Goal: Contribute content: Contribute content

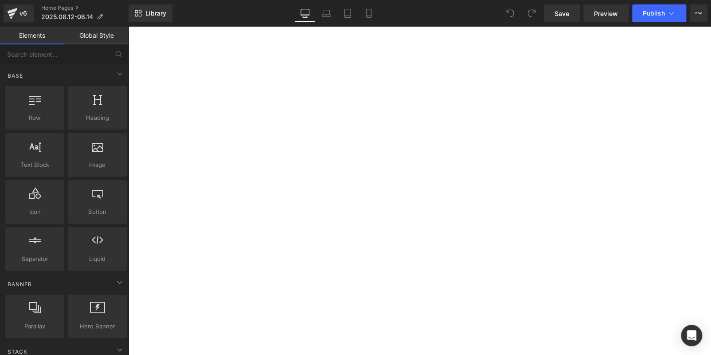
scroll to position [887, 0]
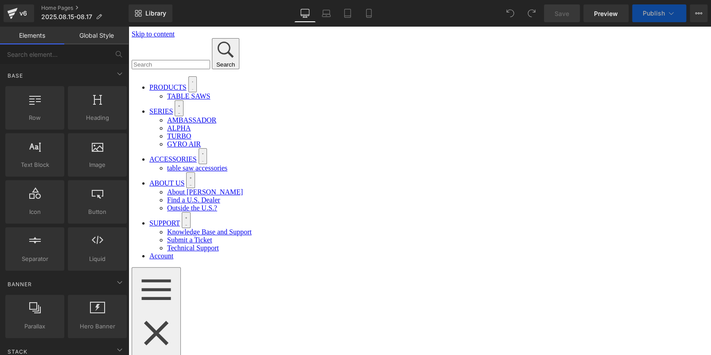
scroll to position [310, 0]
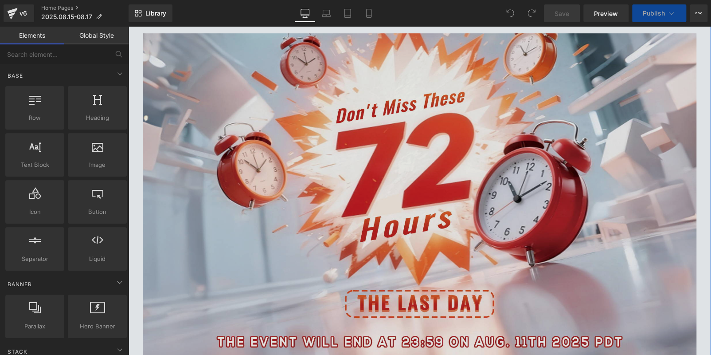
click at [357, 214] on img at bounding box center [420, 195] width 554 height 324
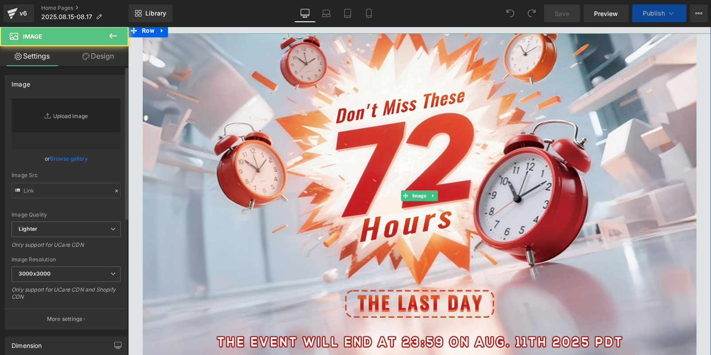
click at [0, 0] on icon "Replace Image" at bounding box center [0, 0] width 0 height 0
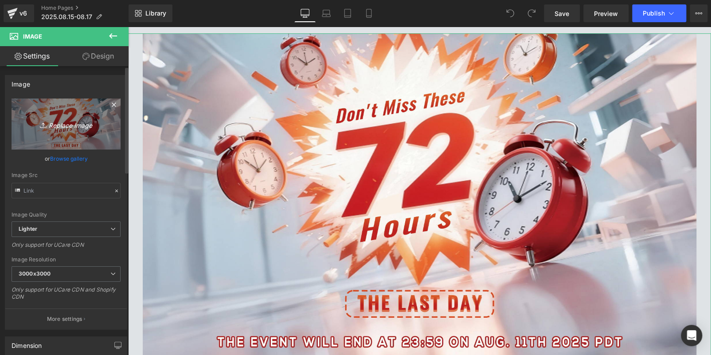
scroll to position [0, 0]
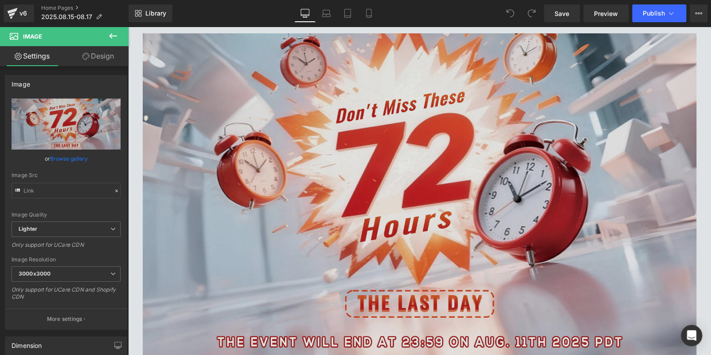
click at [418, 185] on img at bounding box center [420, 195] width 554 height 324
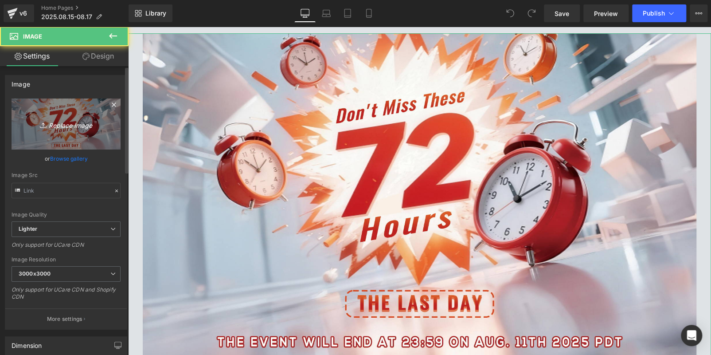
click at [44, 118] on icon "Replace Image" at bounding box center [66, 123] width 71 height 11
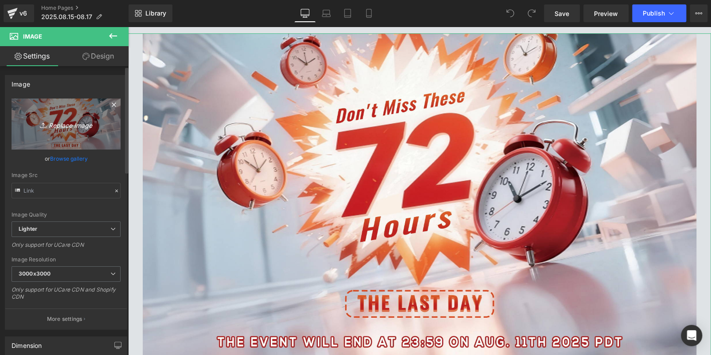
type input "C:\fakepath\banner.jpg"
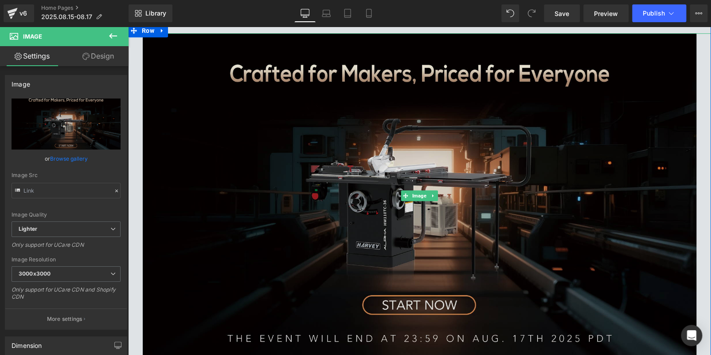
click at [212, 140] on img at bounding box center [420, 195] width 554 height 324
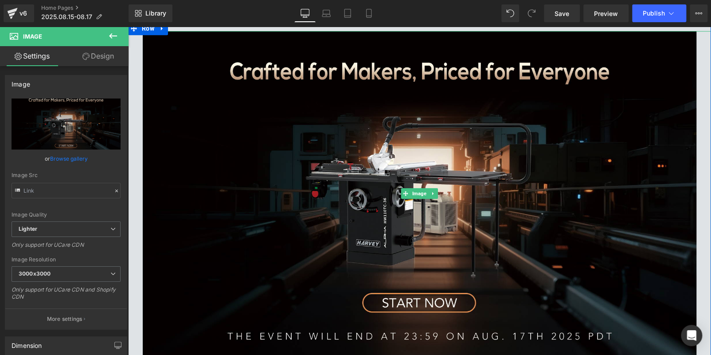
scroll to position [266, 0]
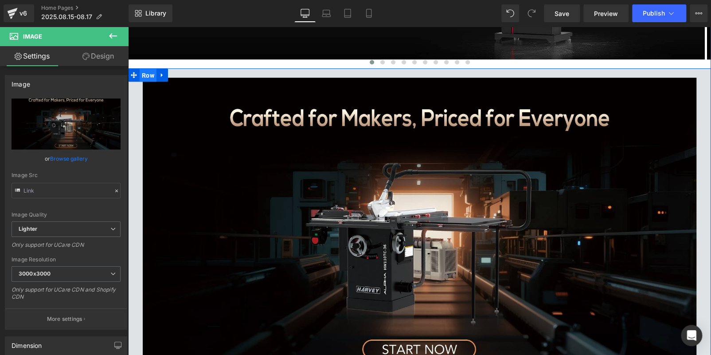
click at [143, 76] on span "Row" at bounding box center [148, 75] width 17 height 13
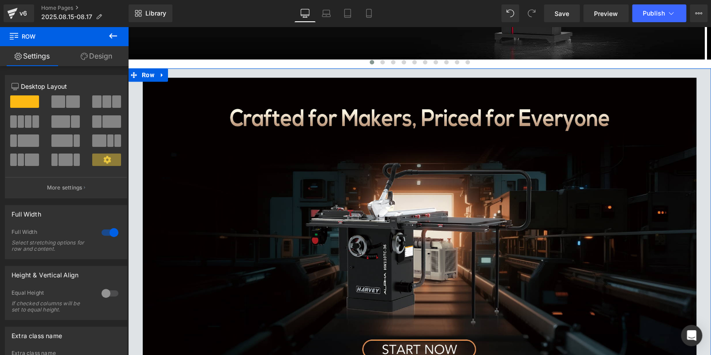
click at [94, 64] on link "Design" at bounding box center [96, 56] width 64 height 20
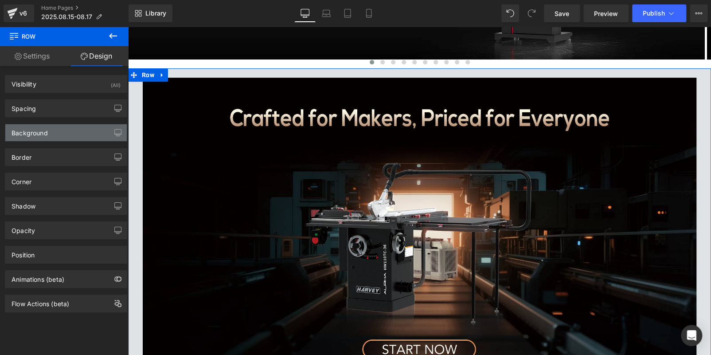
click at [56, 131] on div "Background" at bounding box center [65, 132] width 121 height 17
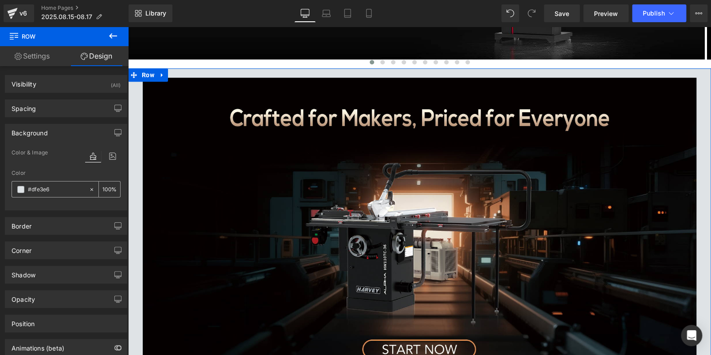
click at [54, 184] on input "text" at bounding box center [56, 189] width 57 height 10
paste input "0d0f11"
type input "0d0f11"
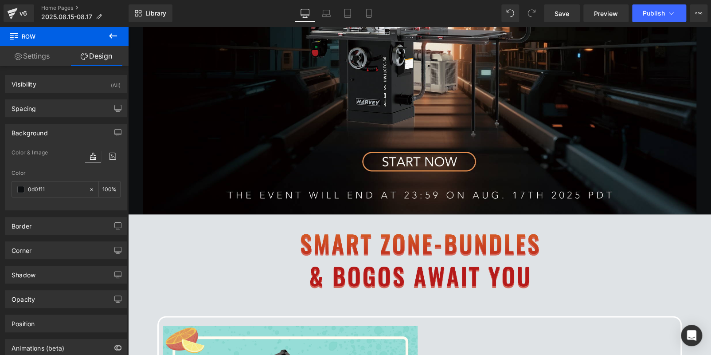
scroll to position [531, 0]
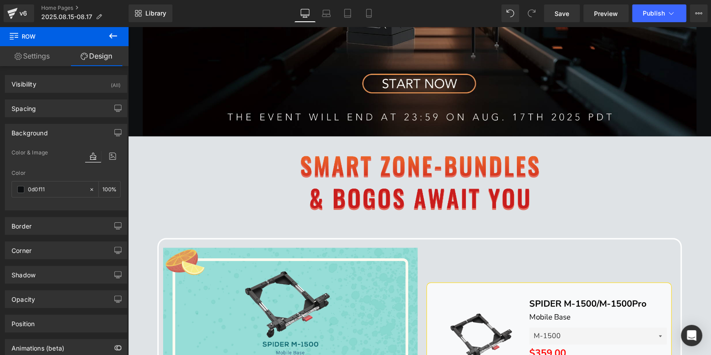
click at [168, 152] on div at bounding box center [419, 188] width 583 height 79
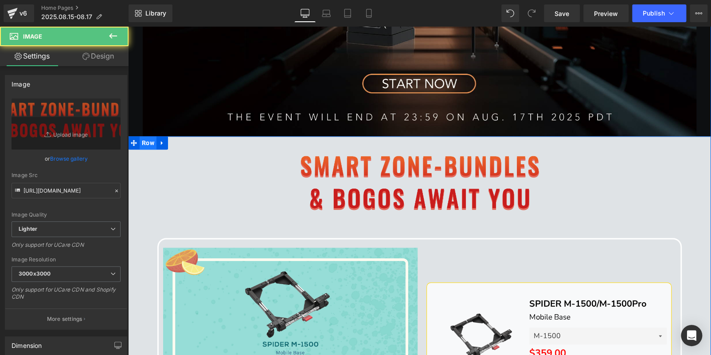
click at [148, 141] on span "Row" at bounding box center [148, 142] width 17 height 13
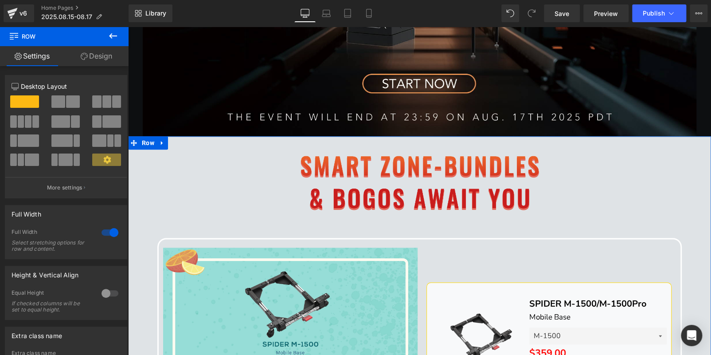
click at [102, 57] on link "Design" at bounding box center [96, 56] width 64 height 20
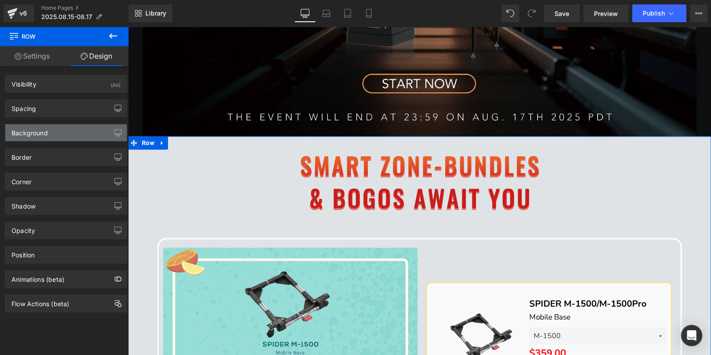
click at [40, 133] on div "Background" at bounding box center [30, 130] width 36 height 12
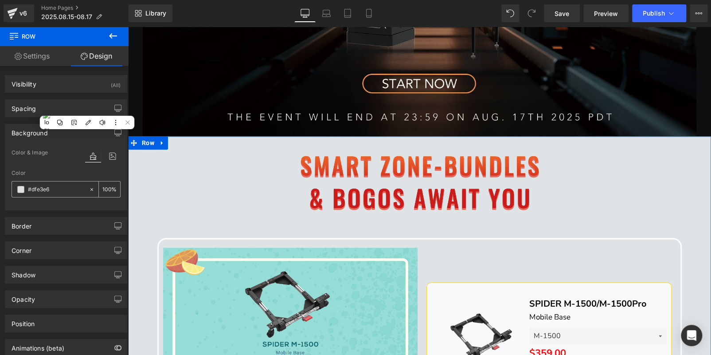
click at [58, 184] on input "text" at bounding box center [56, 189] width 57 height 10
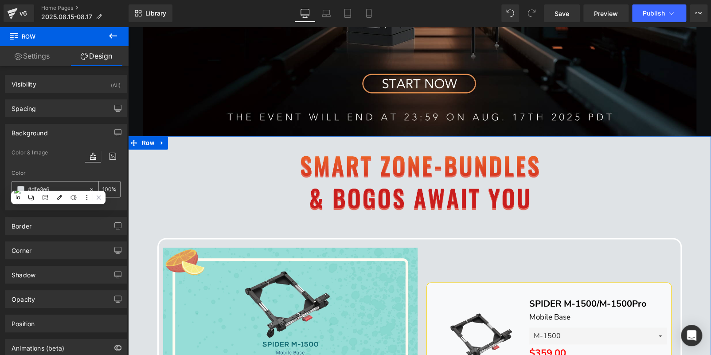
paste input "0d0f11"
type input "0d0f11"
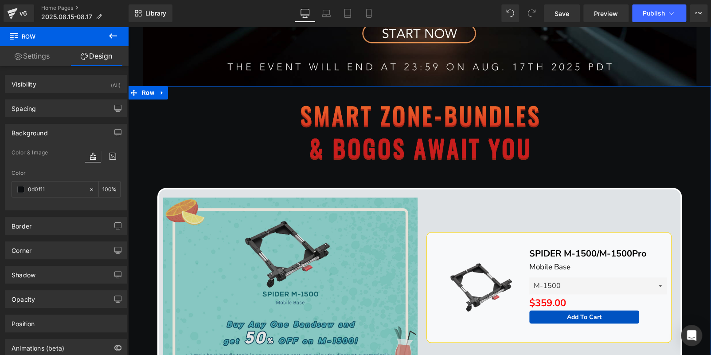
scroll to position [620, 0]
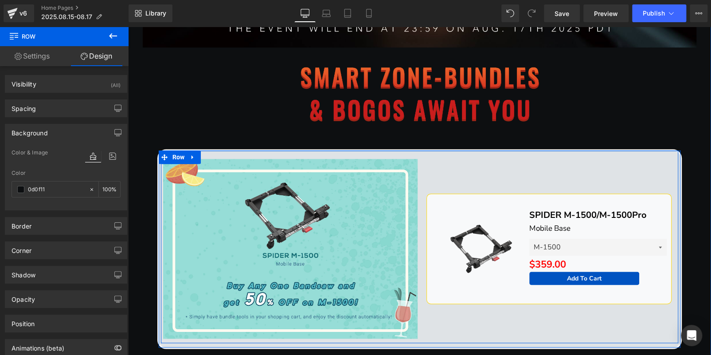
click at [432, 164] on div "Sale Off (P) Image SPIDER M-1500/M-1500Pro Text Block Mobile Base Text Block M-…" at bounding box center [549, 249] width 259 height 180
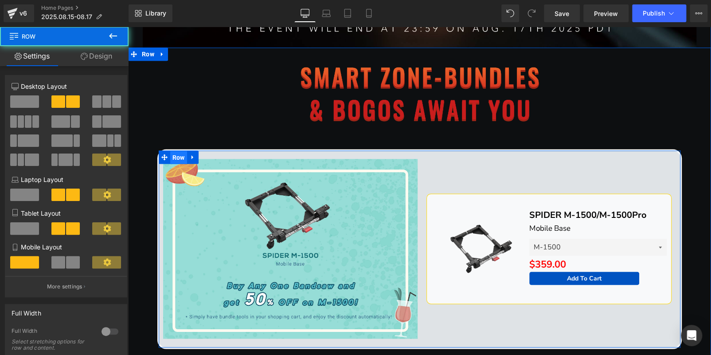
click at [175, 155] on span "Row" at bounding box center [178, 157] width 17 height 13
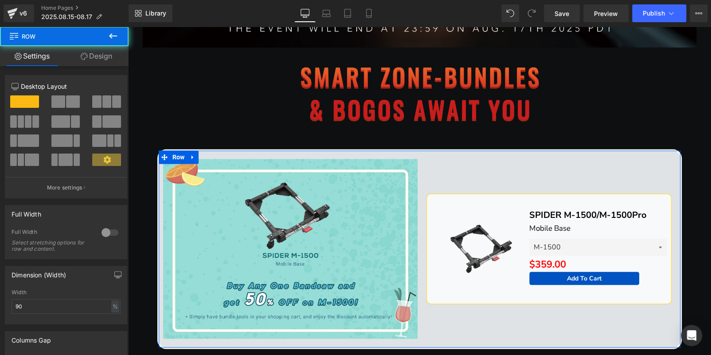
click at [93, 50] on link "Design" at bounding box center [96, 56] width 64 height 20
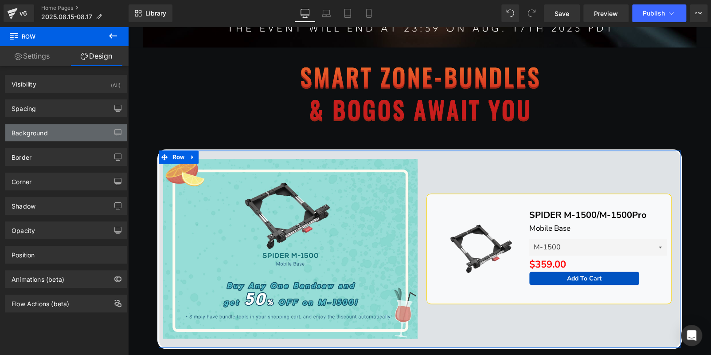
click at [64, 136] on div "Background" at bounding box center [65, 132] width 121 height 17
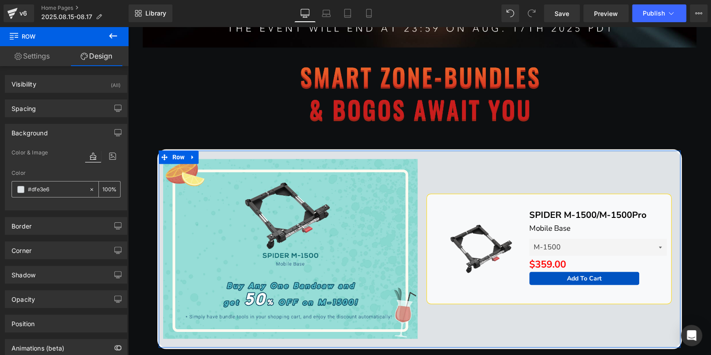
click at [65, 190] on input "#dfe3e6" at bounding box center [56, 189] width 57 height 10
paste input "0d0f11"
type input "0d0f11"
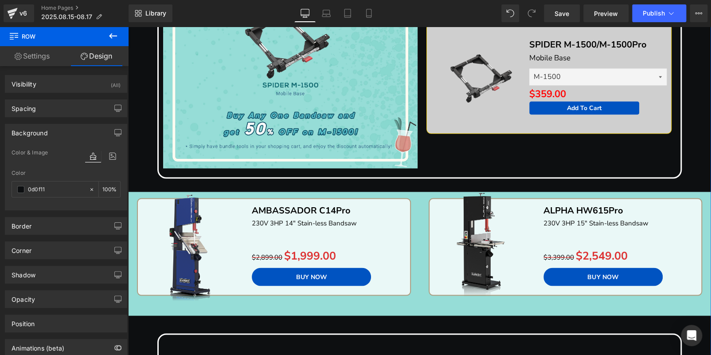
scroll to position [797, 0]
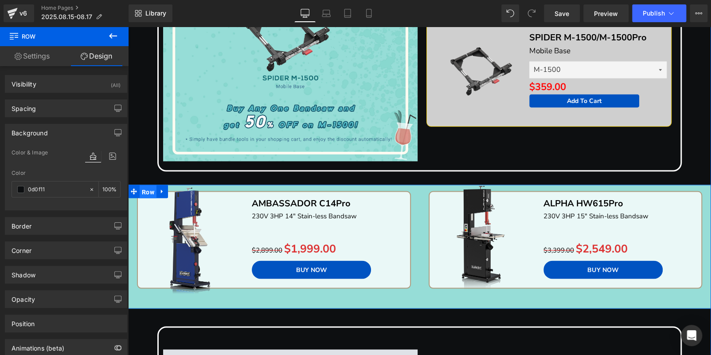
click at [148, 188] on span "Row" at bounding box center [148, 191] width 17 height 13
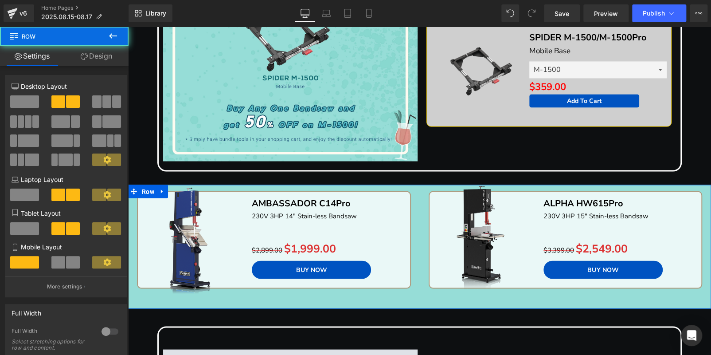
click at [95, 54] on link "Design" at bounding box center [96, 56] width 64 height 20
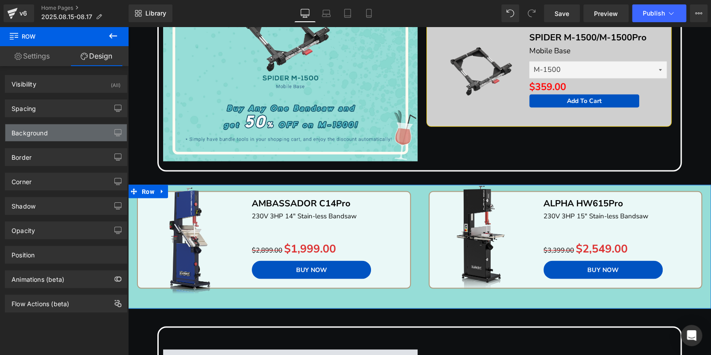
click at [65, 134] on div "Background" at bounding box center [65, 132] width 121 height 17
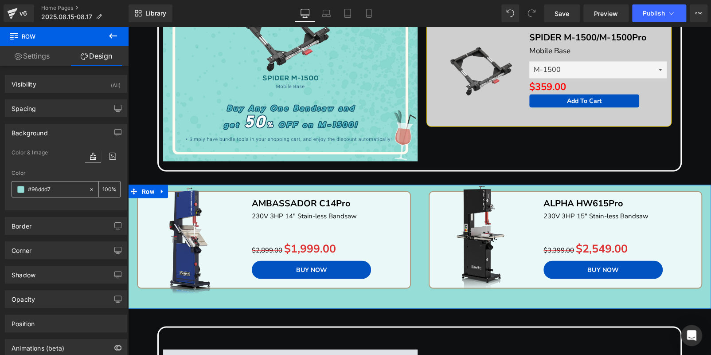
click at [63, 192] on input "#96ddd7" at bounding box center [56, 189] width 57 height 10
paste input "0d0f11"
type input "0d0f11"
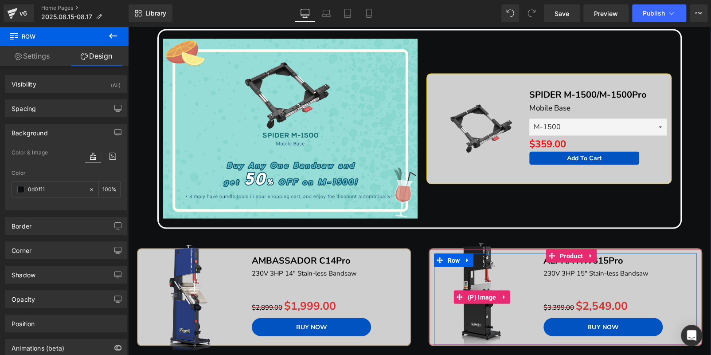
scroll to position [709, 0]
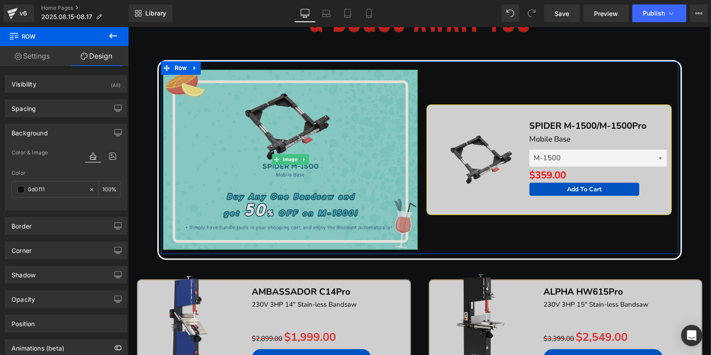
click at [214, 98] on img at bounding box center [290, 160] width 254 height 180
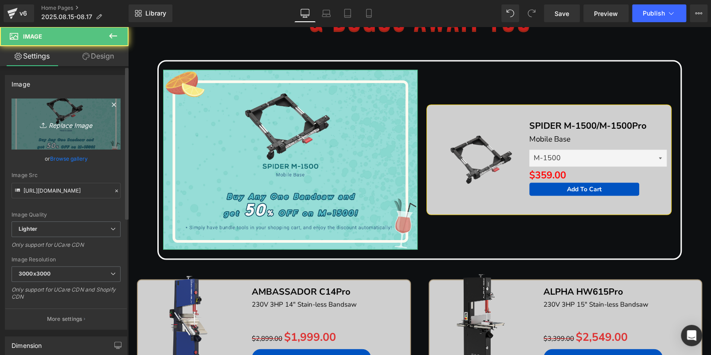
click at [47, 105] on link "Replace Image" at bounding box center [66, 123] width 109 height 51
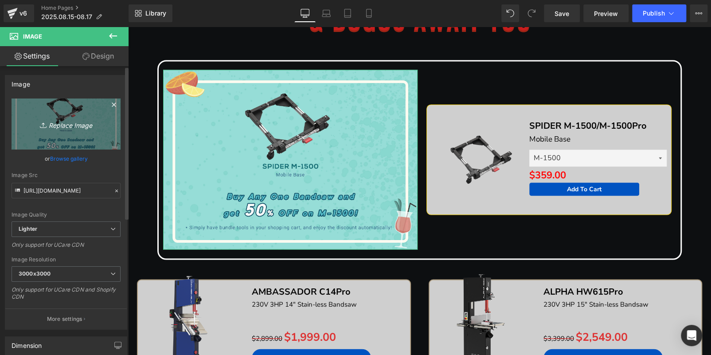
type input "C:\fakepath\edm_06.jpg"
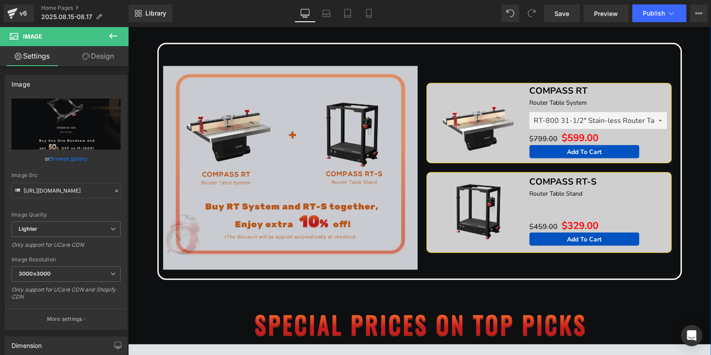
scroll to position [1153, 0]
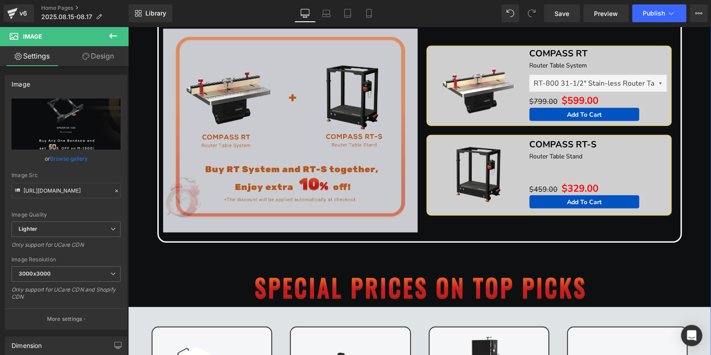
click at [265, 120] on img at bounding box center [290, 130] width 254 height 203
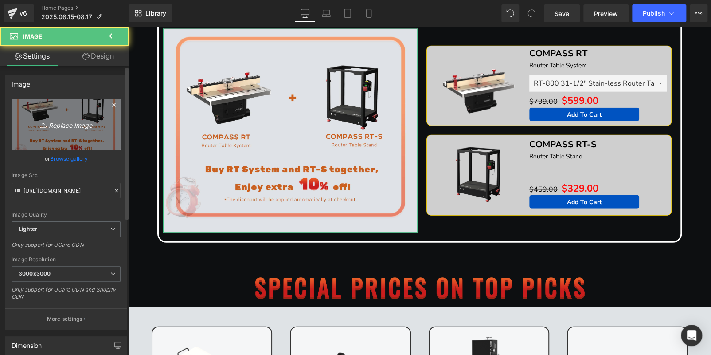
click at [59, 117] on link "Replace Image" at bounding box center [66, 123] width 109 height 51
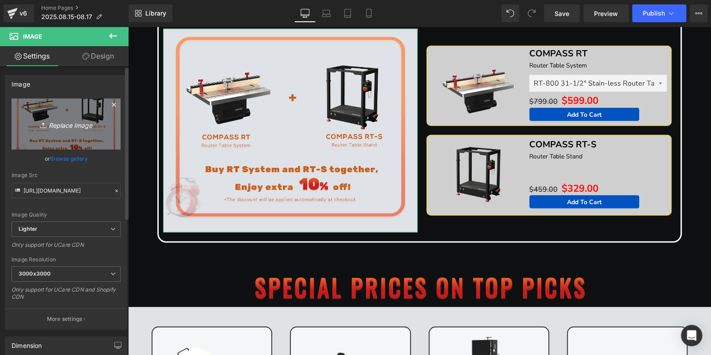
type input "C:\fakepath\edm_07.jpg"
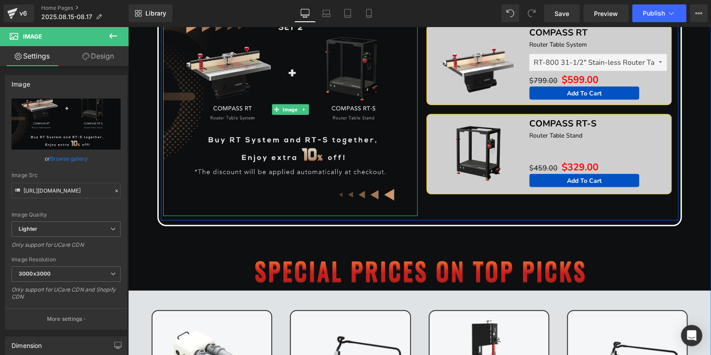
scroll to position [1374, 0]
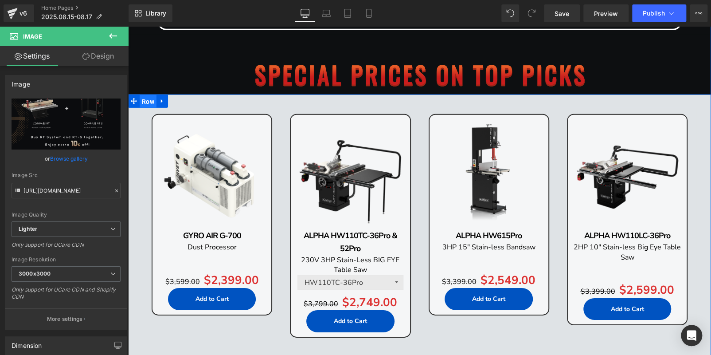
click at [148, 98] on span "Row" at bounding box center [148, 101] width 17 height 13
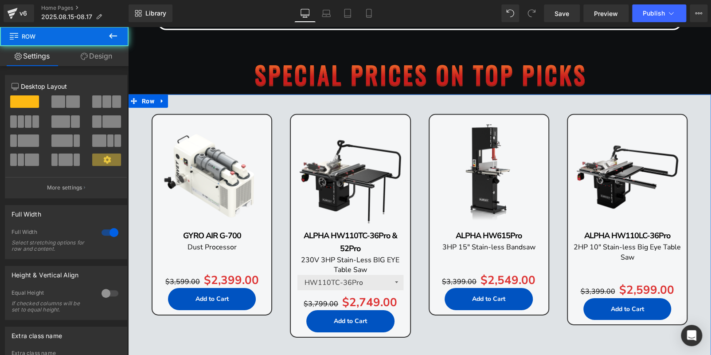
click at [97, 55] on link "Design" at bounding box center [96, 56] width 64 height 20
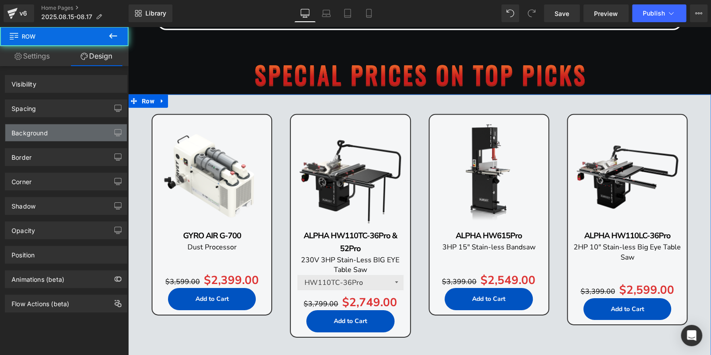
click at [59, 137] on div "Background" at bounding box center [65, 132] width 121 height 17
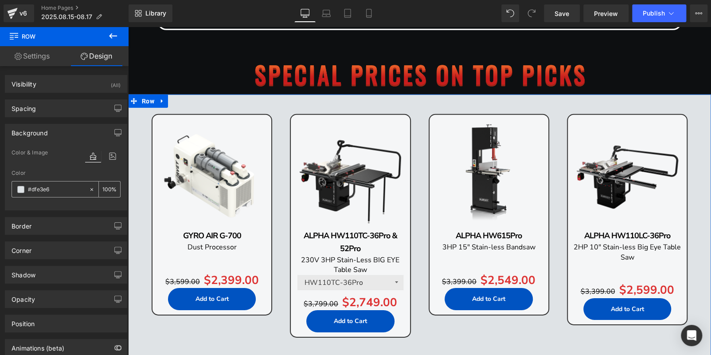
click at [61, 186] on input "#dfe3e6" at bounding box center [56, 189] width 57 height 10
paste input "0d0f11"
type input "0d0f11"
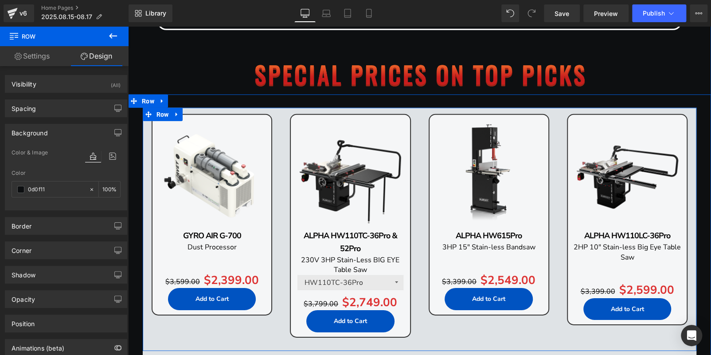
click at [160, 113] on span "Row" at bounding box center [162, 114] width 17 height 13
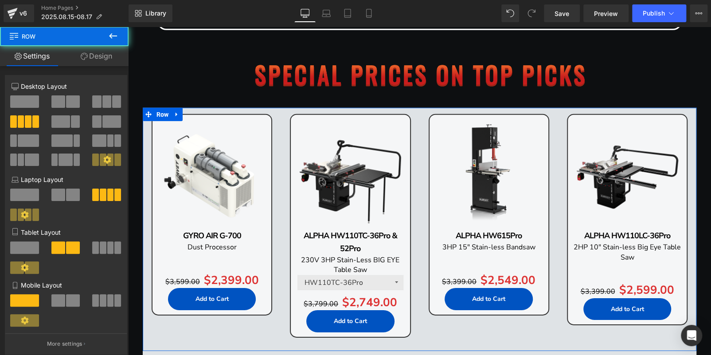
click at [81, 64] on link "Design" at bounding box center [96, 56] width 64 height 20
click at [0, 0] on div "Background" at bounding box center [0, 0] width 0 height 0
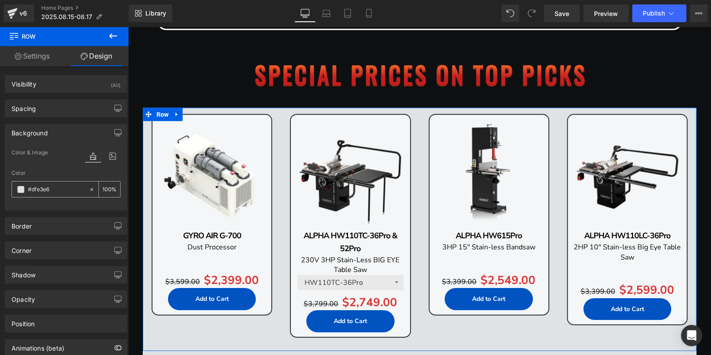
click at [57, 184] on input "text" at bounding box center [56, 189] width 57 height 10
paste input "0d0f11"
type input "0d0f11"
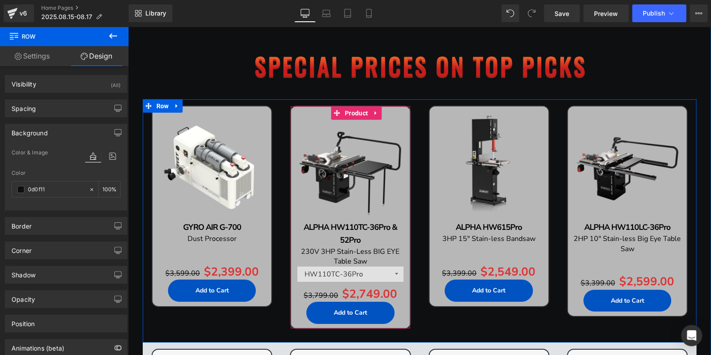
scroll to position [1507, 0]
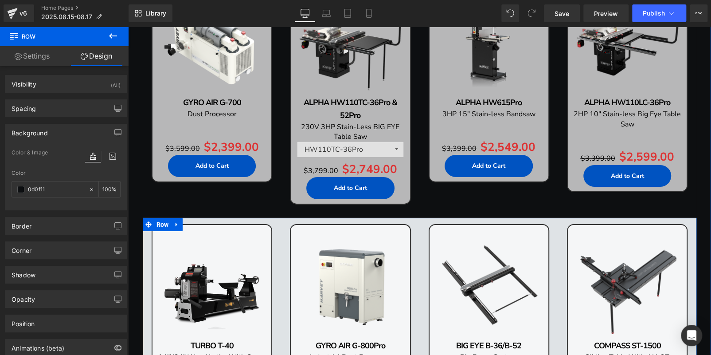
click at [156, 220] on span "Row" at bounding box center [162, 224] width 17 height 13
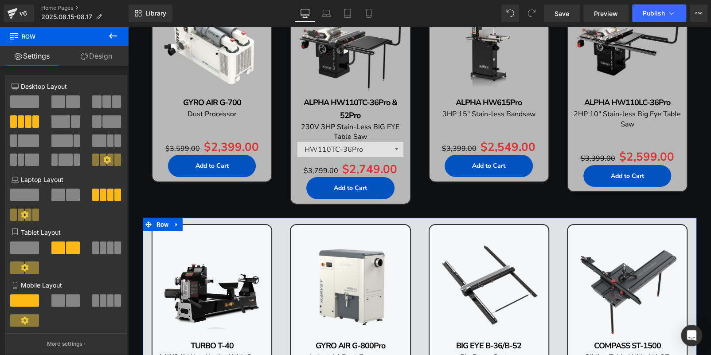
click at [88, 59] on link "Design" at bounding box center [96, 56] width 64 height 20
click at [0, 0] on div "Background" at bounding box center [0, 0] width 0 height 0
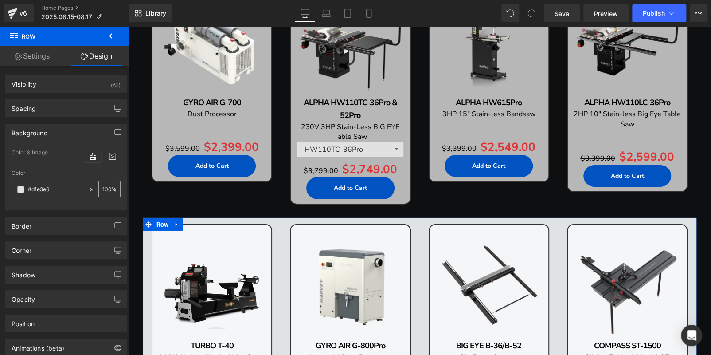
click at [67, 190] on input "text" at bounding box center [56, 189] width 57 height 10
paste input "0d0f11"
type input "0d0f11"
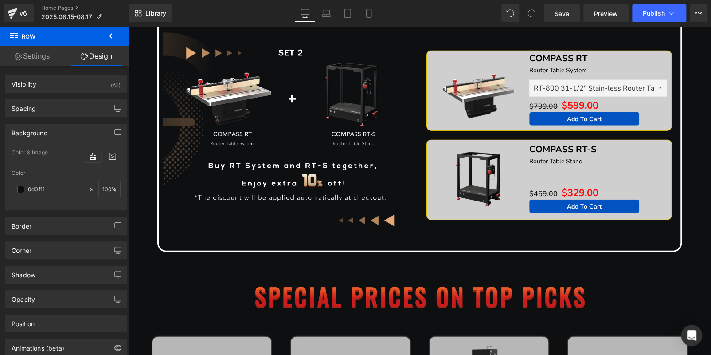
scroll to position [1374, 0]
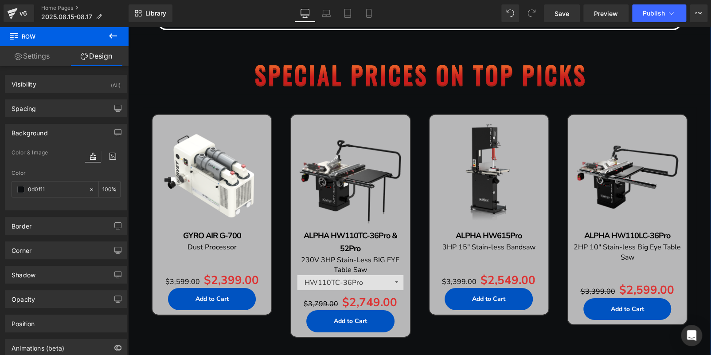
click at [188, 120] on div "Sale Off (P) Image GYRO AIR G-700 Text Block Dust Processor Text Block Separato…" at bounding box center [212, 214] width 121 height 201
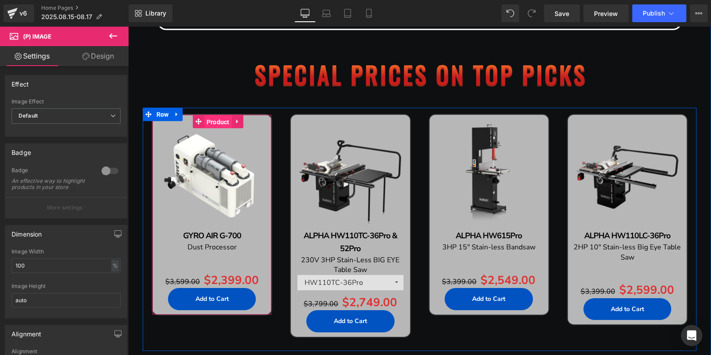
click at [207, 120] on span "Product" at bounding box center [217, 121] width 27 height 13
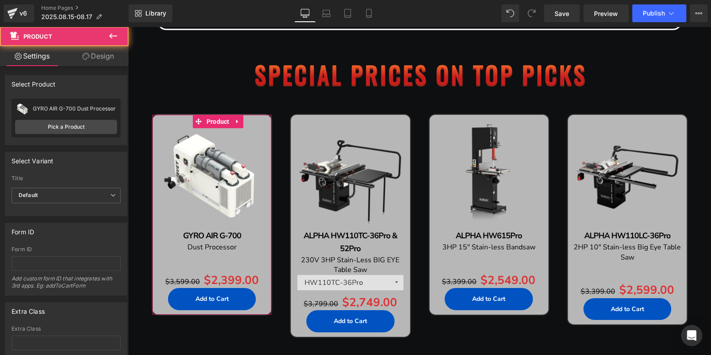
click at [109, 59] on link "Design" at bounding box center [98, 56] width 64 height 20
click at [0, 0] on div "Background" at bounding box center [0, 0] width 0 height 0
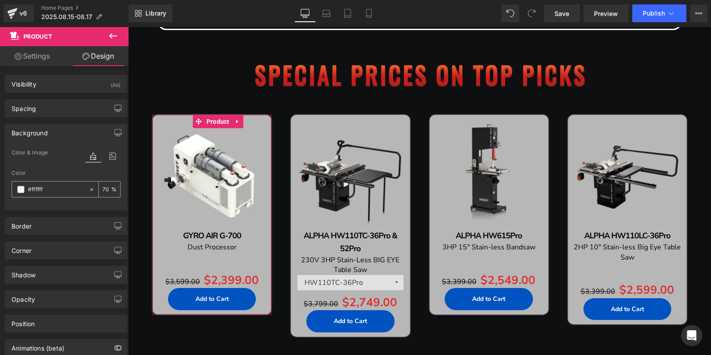
click at [107, 187] on input "number" at bounding box center [106, 189] width 9 height 10
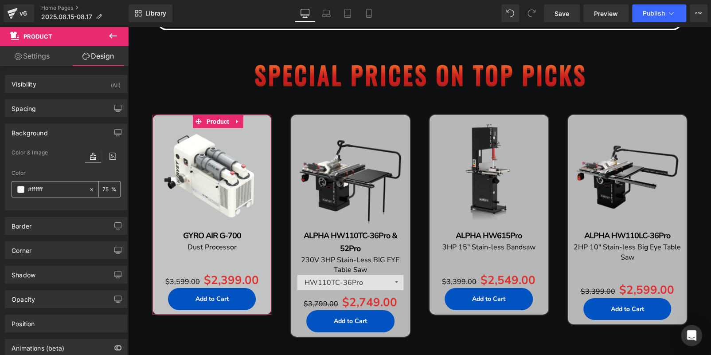
type input "7"
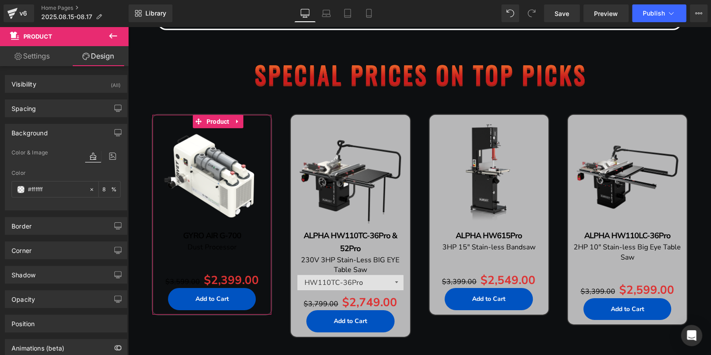
type input "85"
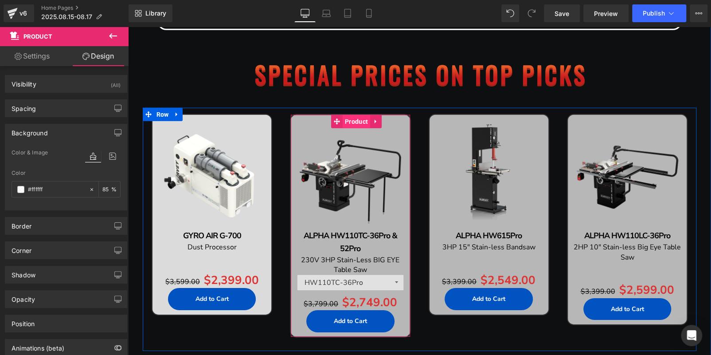
click at [346, 119] on span "Product" at bounding box center [356, 121] width 27 height 13
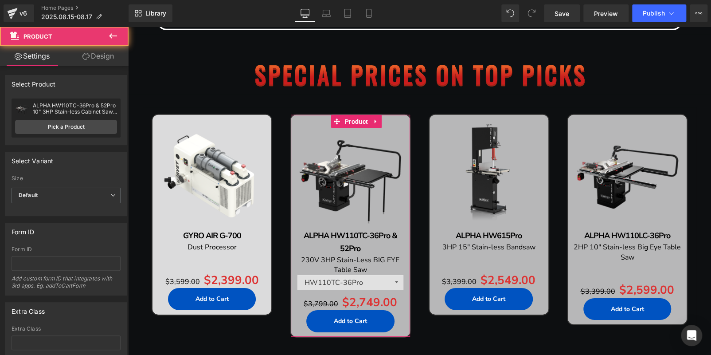
click at [95, 55] on link "Design" at bounding box center [98, 56] width 64 height 20
click at [0, 0] on div "Background" at bounding box center [0, 0] width 0 height 0
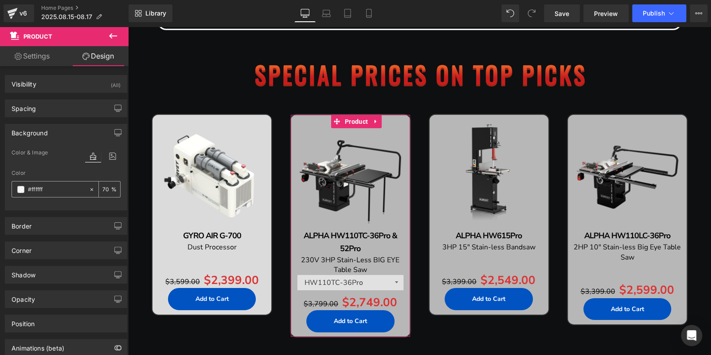
click at [103, 187] on input "number" at bounding box center [106, 189] width 9 height 10
type input "85"
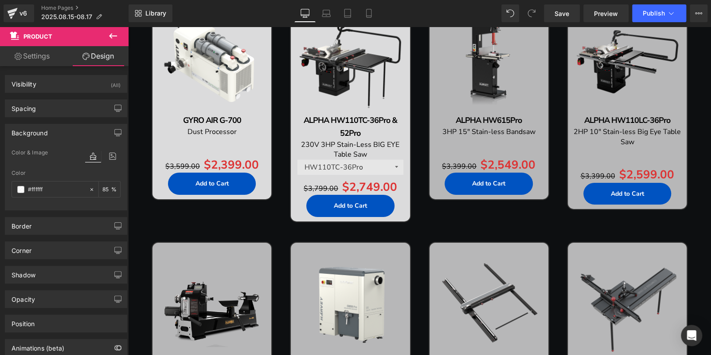
scroll to position [1596, 0]
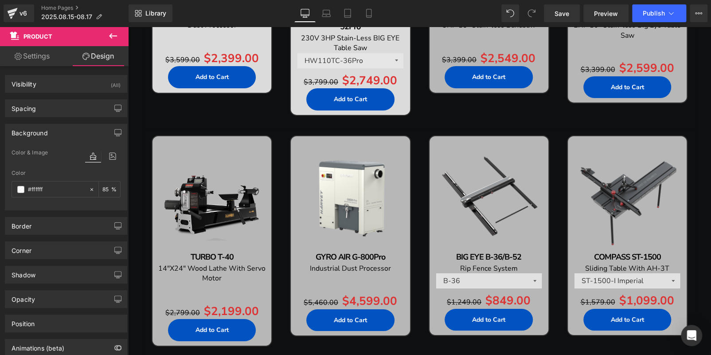
click at [193, 172] on img at bounding box center [212, 196] width 110 height 110
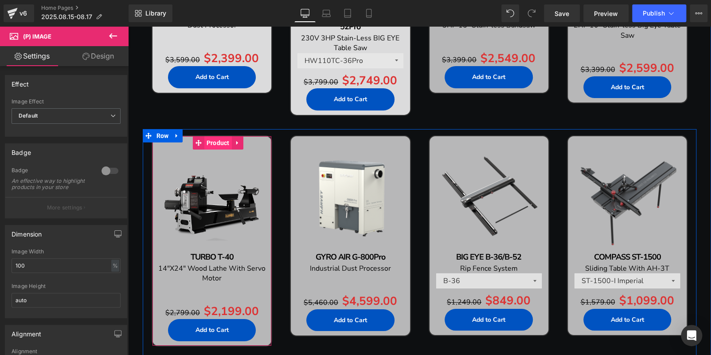
click at [207, 142] on span "Product" at bounding box center [217, 142] width 27 height 13
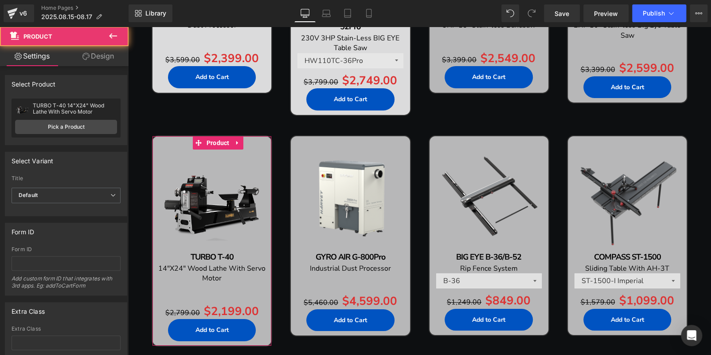
click at [82, 53] on icon at bounding box center [85, 56] width 7 height 7
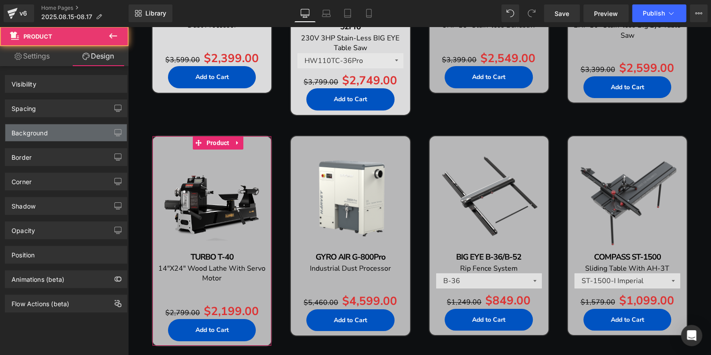
click at [67, 131] on div "Background" at bounding box center [65, 132] width 121 height 17
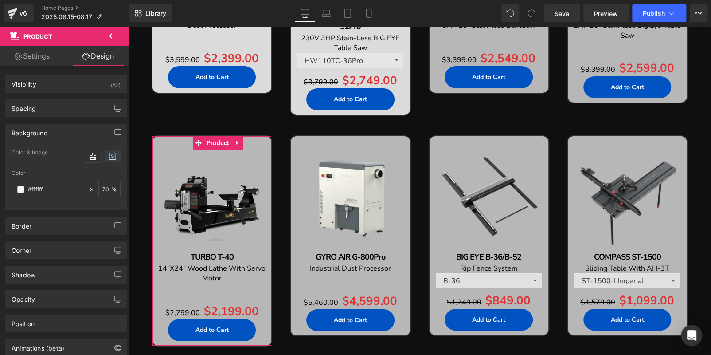
click at [108, 156] on icon at bounding box center [113, 156] width 16 height 12
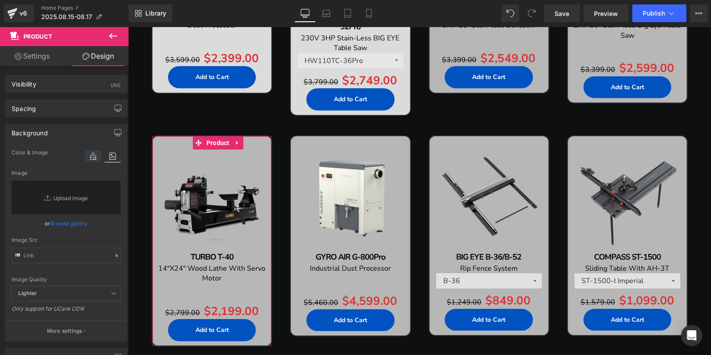
click at [92, 155] on icon at bounding box center [93, 156] width 16 height 12
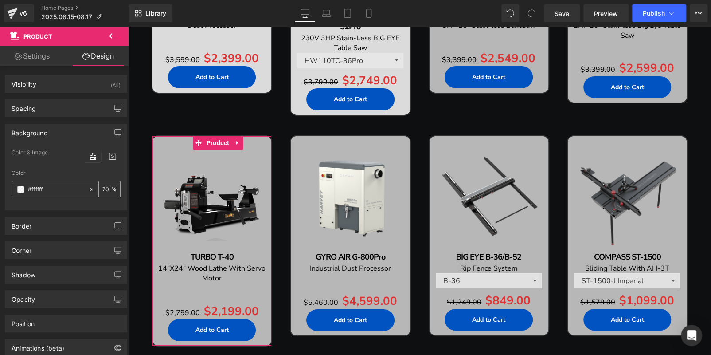
click at [106, 190] on input "number" at bounding box center [106, 189] width 9 height 10
type input "85"
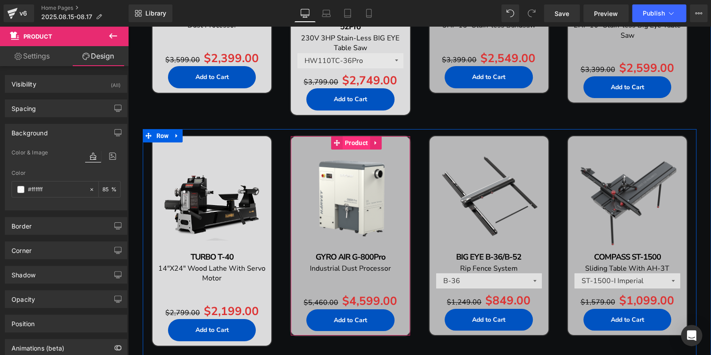
click at [348, 144] on span "Product" at bounding box center [356, 142] width 27 height 13
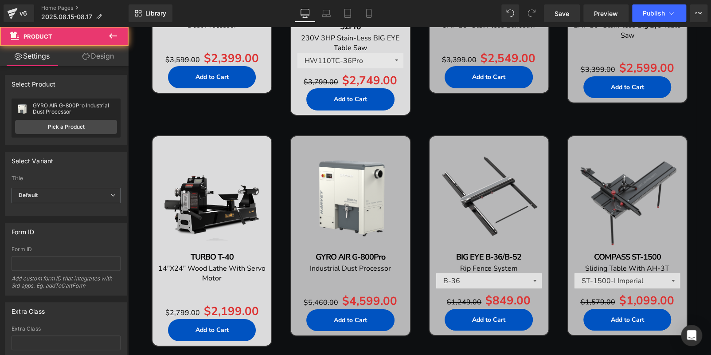
drag, startPoint x: 82, startPoint y: 42, endPoint x: 87, endPoint y: 49, distance: 8.7
click at [86, 46] on div "Product Settings Design Attention : If you want to show the product linked with…" at bounding box center [64, 193] width 129 height 332
click at [89, 52] on link "Design" at bounding box center [98, 56] width 64 height 20
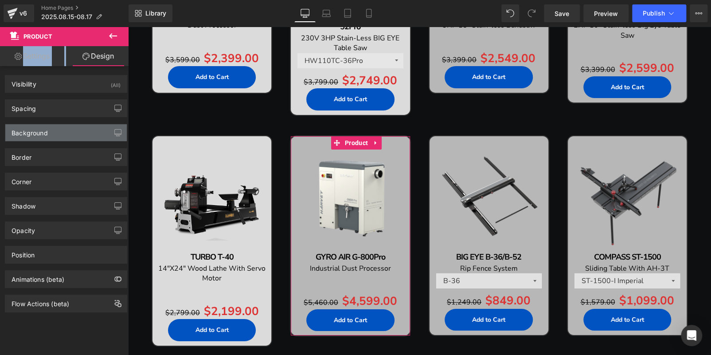
click at [69, 136] on div "Background" at bounding box center [65, 132] width 121 height 17
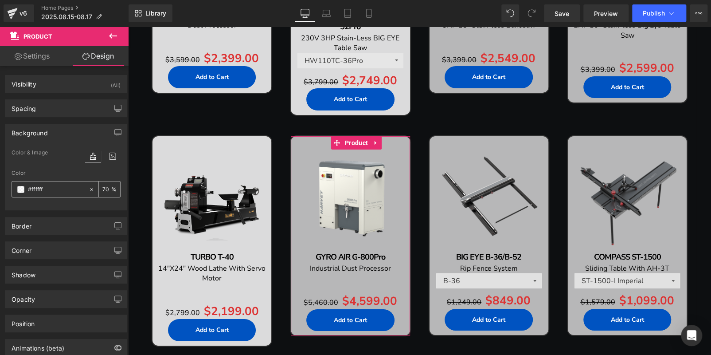
click at [104, 189] on input "number" at bounding box center [106, 189] width 9 height 10
type input "85"
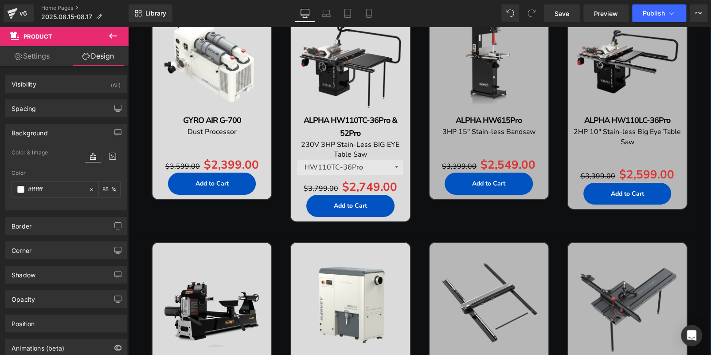
scroll to position [1418, 0]
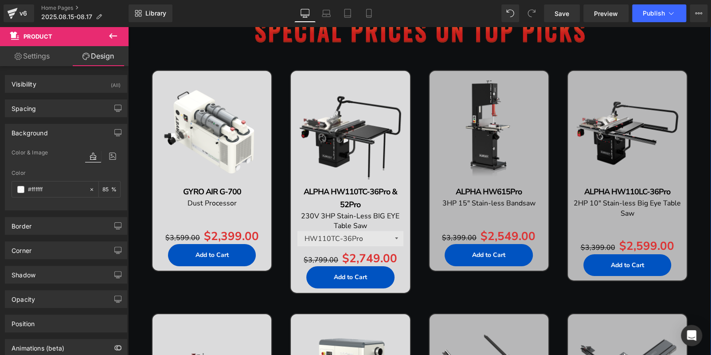
click at [477, 91] on img at bounding box center [489, 130] width 110 height 110
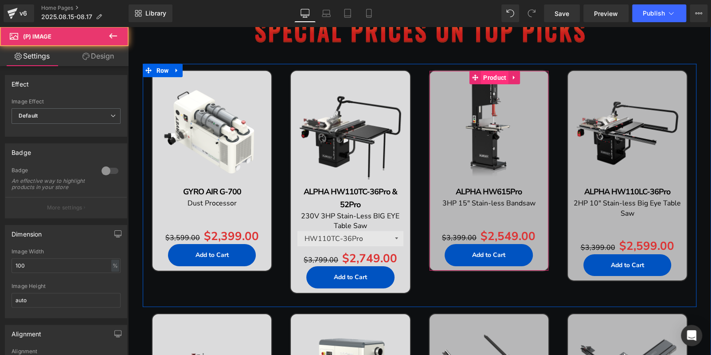
click at [481, 74] on span "Product" at bounding box center [494, 77] width 27 height 13
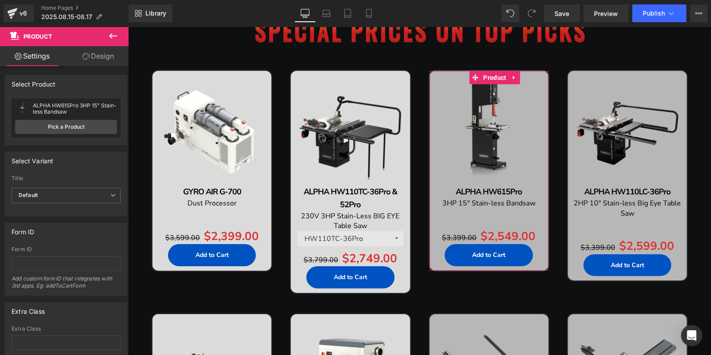
click at [93, 59] on link "Design" at bounding box center [98, 56] width 64 height 20
click at [0, 0] on div "Background" at bounding box center [0, 0] width 0 height 0
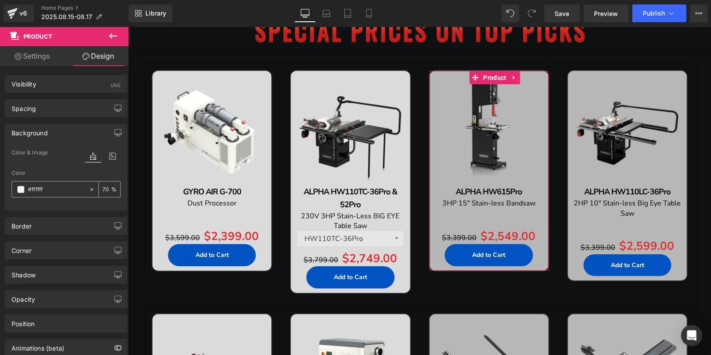
click at [102, 190] on input "number" at bounding box center [106, 189] width 9 height 10
type input "85"
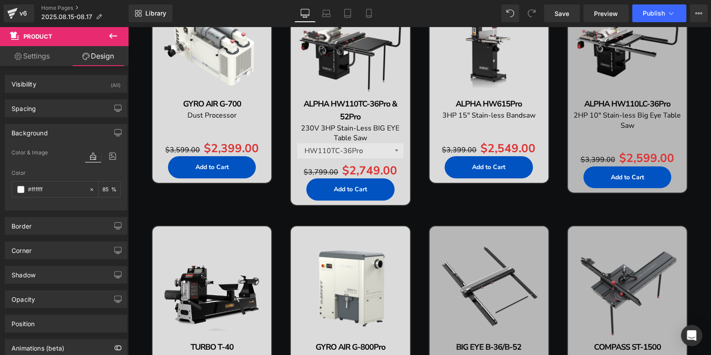
scroll to position [1507, 0]
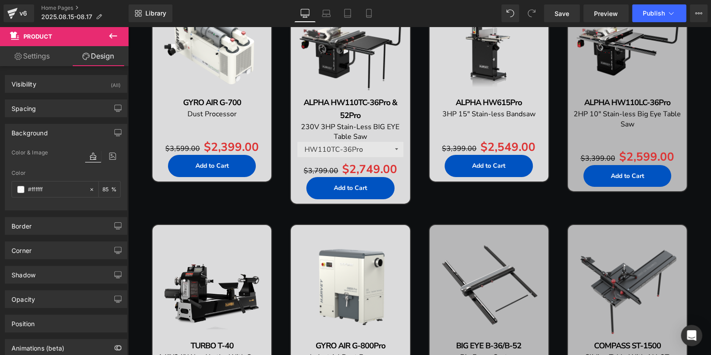
click at [493, 238] on img at bounding box center [489, 284] width 110 height 110
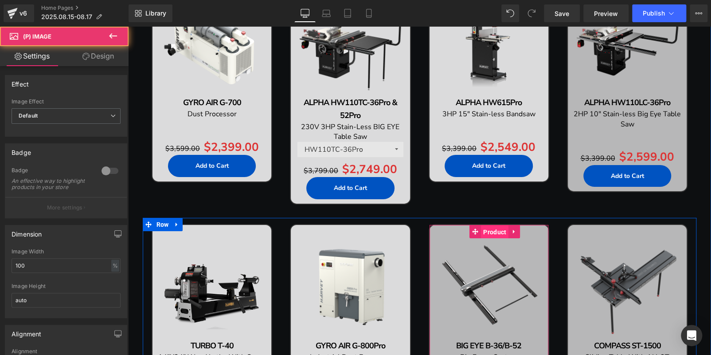
click at [485, 230] on span "Product" at bounding box center [494, 231] width 27 height 13
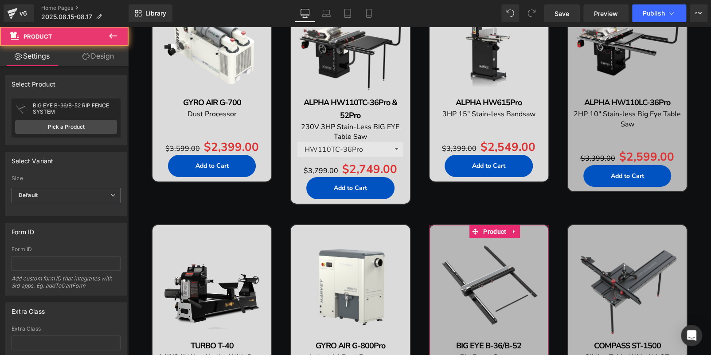
click at [101, 62] on link "Design" at bounding box center [98, 56] width 64 height 20
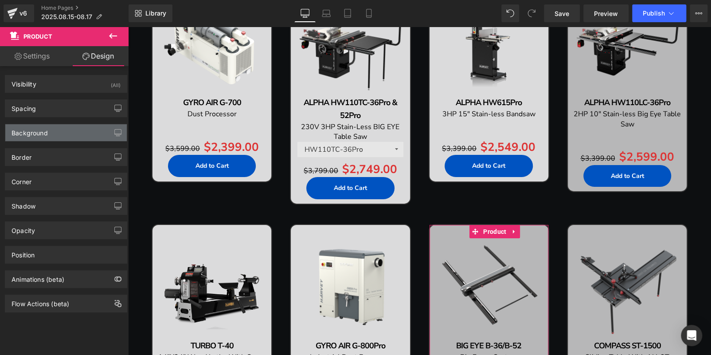
click at [51, 133] on div "Background" at bounding box center [65, 132] width 121 height 17
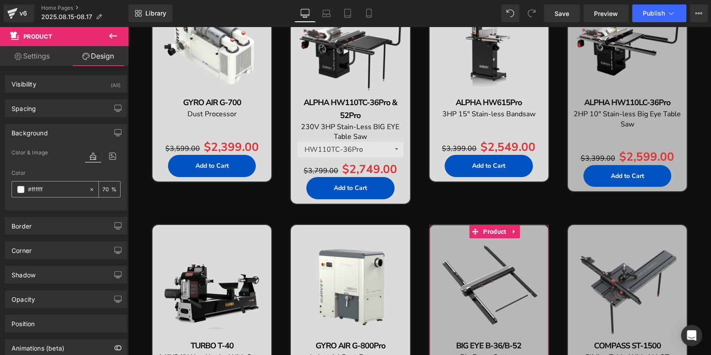
click at [102, 187] on input "70" at bounding box center [106, 189] width 9 height 10
type input "85"
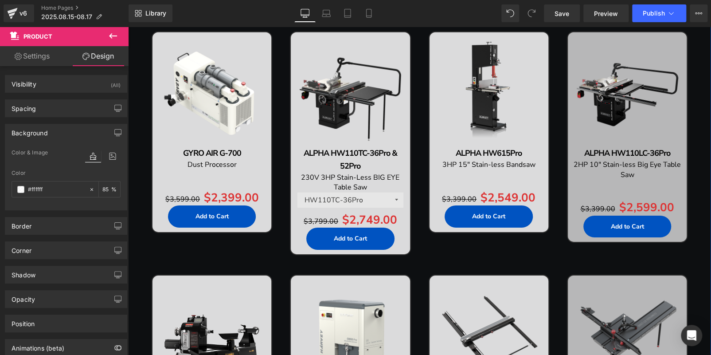
scroll to position [1418, 0]
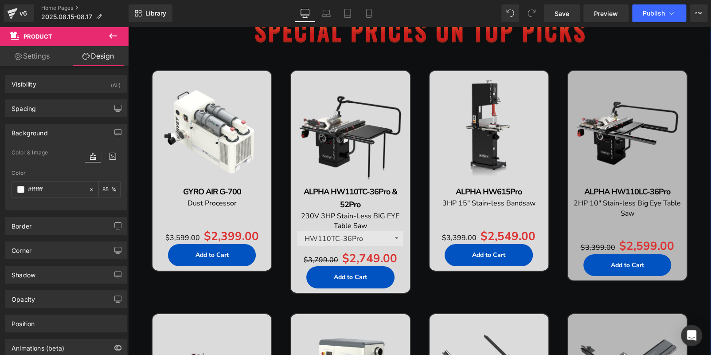
click at [608, 104] on img at bounding box center [627, 130] width 110 height 110
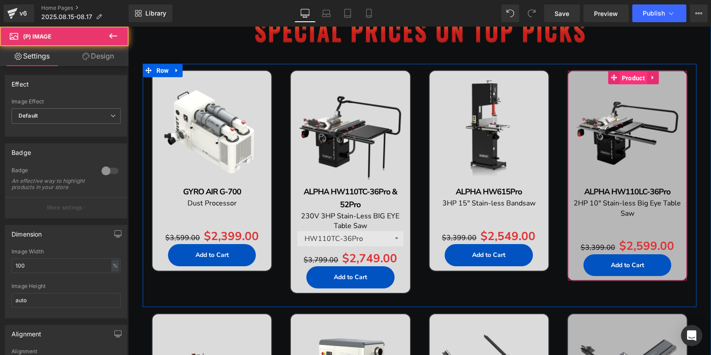
click at [621, 76] on span "Product" at bounding box center [633, 77] width 27 height 13
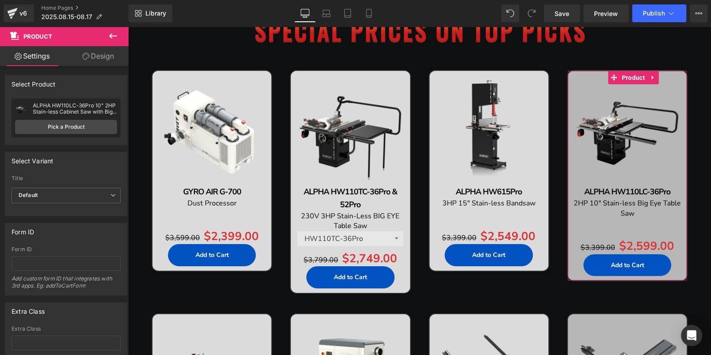
drag, startPoint x: 95, startPoint y: 58, endPoint x: 55, endPoint y: 136, distance: 87.6
click at [95, 59] on link "Design" at bounding box center [98, 56] width 64 height 20
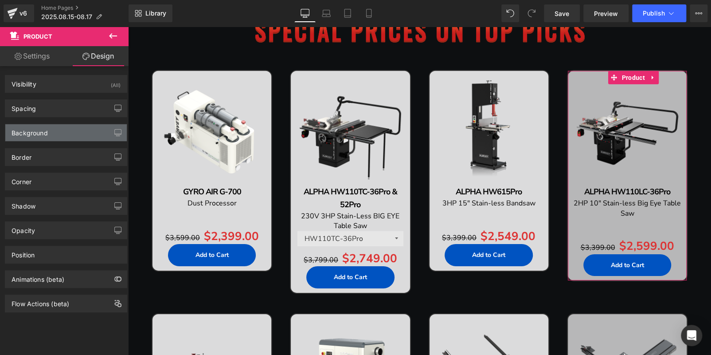
click at [55, 134] on div "Background" at bounding box center [65, 132] width 121 height 17
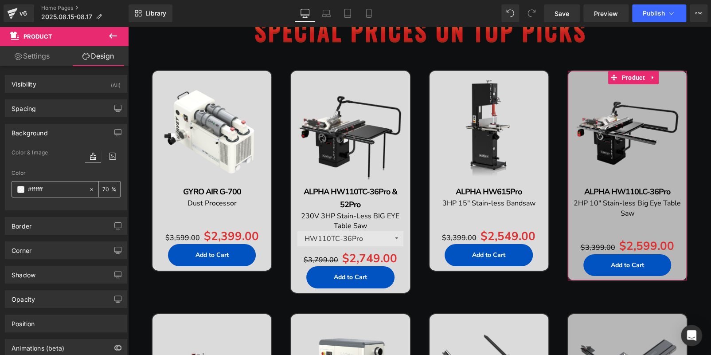
click at [103, 187] on input "number" at bounding box center [106, 189] width 9 height 10
type input "85"
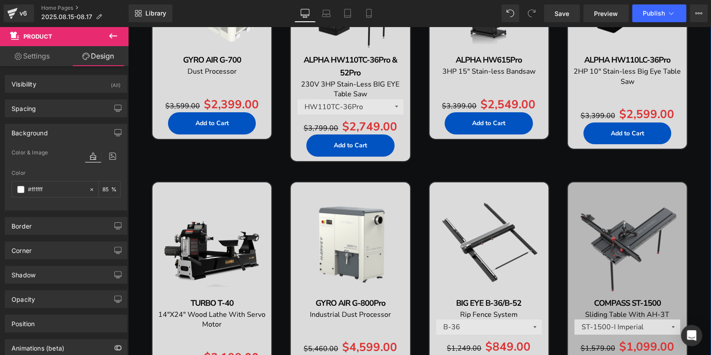
scroll to position [1551, 0]
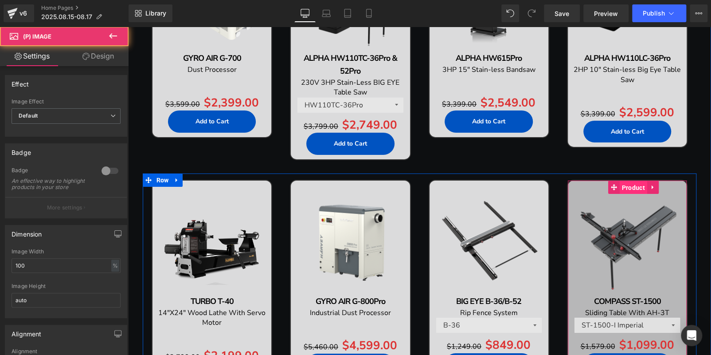
click at [621, 185] on span "Product" at bounding box center [633, 187] width 27 height 13
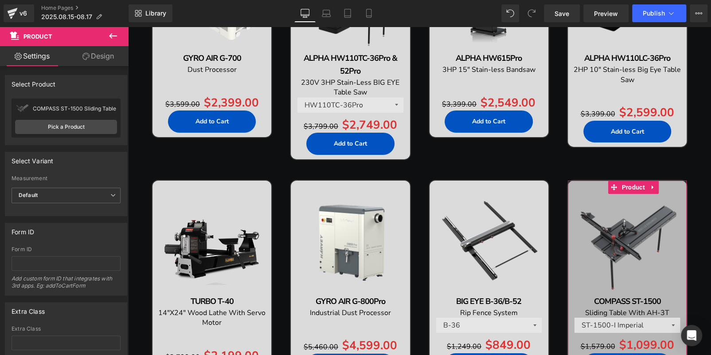
click at [107, 58] on link "Design" at bounding box center [98, 56] width 64 height 20
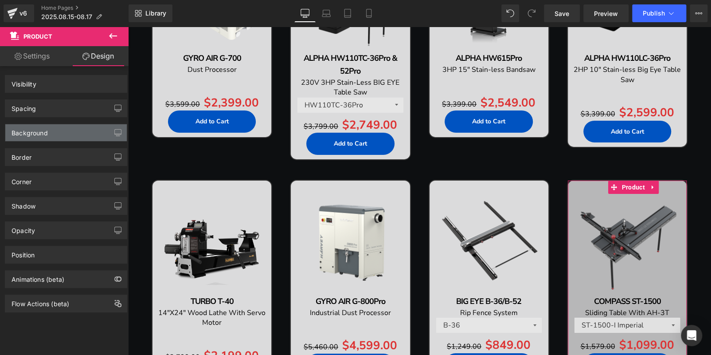
click at [51, 133] on div "Background" at bounding box center [65, 132] width 121 height 17
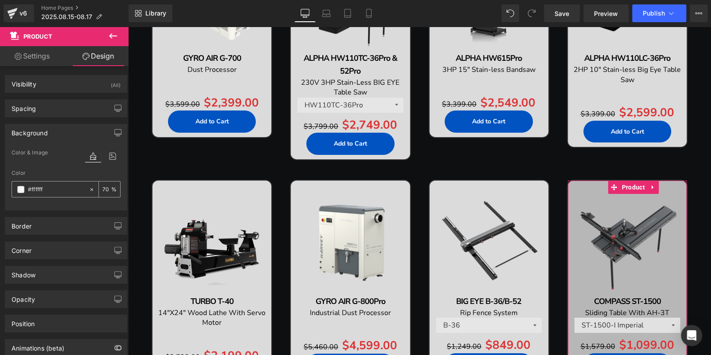
click at [104, 189] on input "70" at bounding box center [106, 189] width 9 height 10
type input "85"
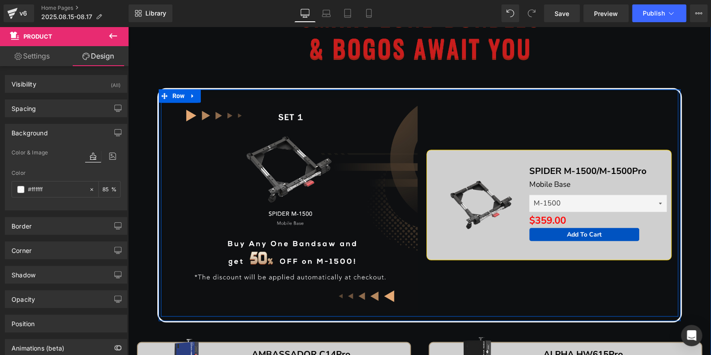
scroll to position [709, 0]
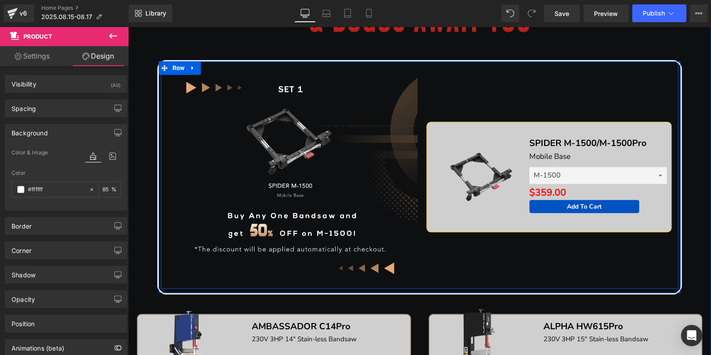
click at [490, 117] on div "Sale Off (P) Image SPIDER M-1500/M-1500Pro Text Block Mobile Base Text Block M-…" at bounding box center [549, 177] width 259 height 214
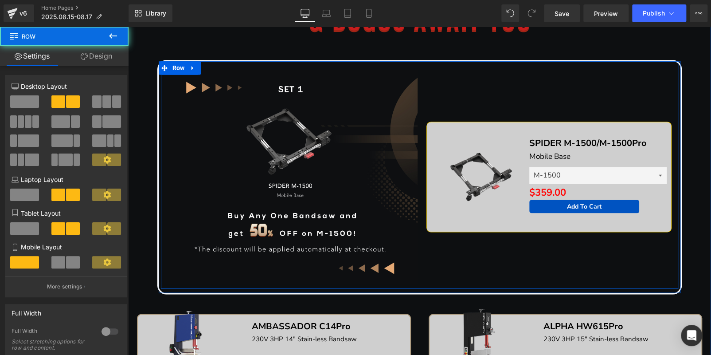
click at [493, 127] on div "Sale Off (P) Image SPIDER M-1500/M-1500Pro Text Block Mobile Base Text Block M-…" at bounding box center [549, 176] width 236 height 109
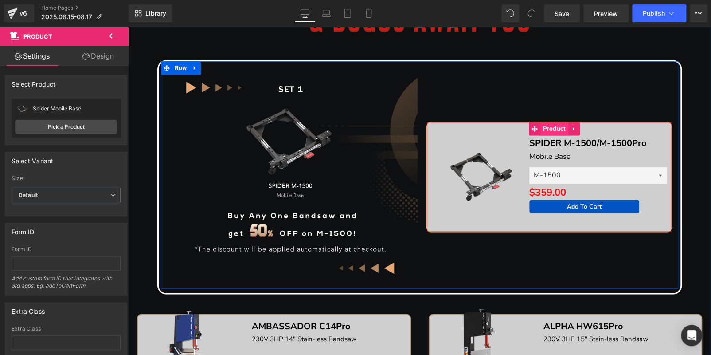
click at [543, 128] on span "Product" at bounding box center [553, 128] width 27 height 13
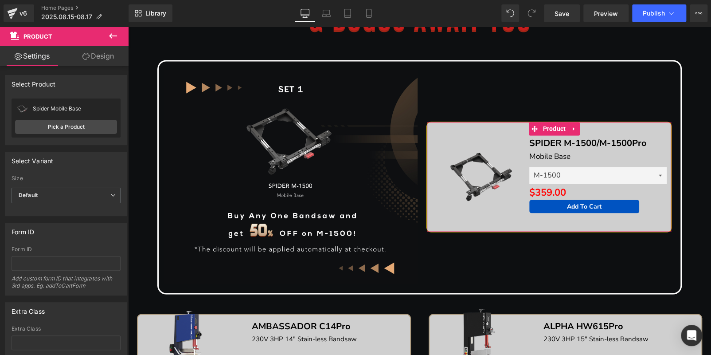
click at [103, 63] on link "Design" at bounding box center [98, 56] width 64 height 20
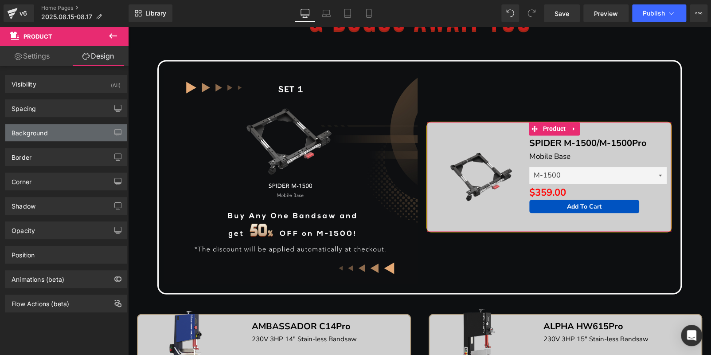
click at [54, 132] on div "Background" at bounding box center [65, 132] width 121 height 17
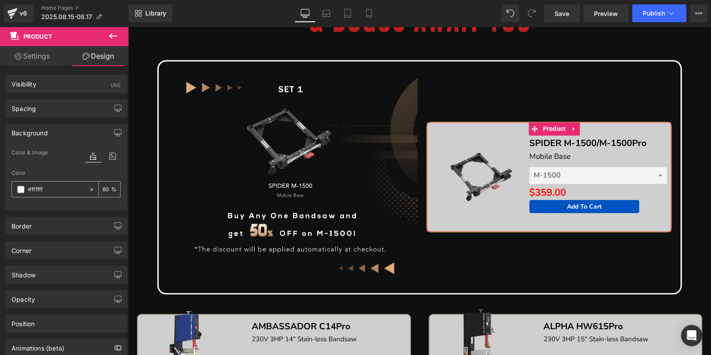
click at [106, 187] on input "number" at bounding box center [106, 189] width 9 height 10
type input "85"
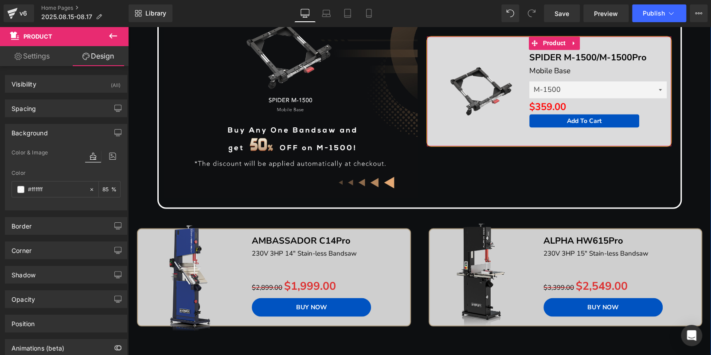
scroll to position [887, 0]
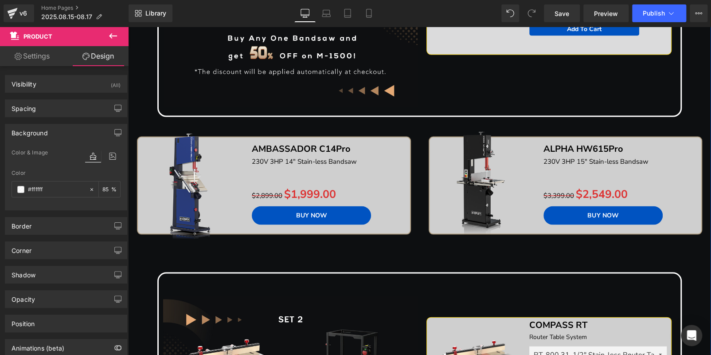
click at [245, 144] on img at bounding box center [190, 185] width 119 height 119
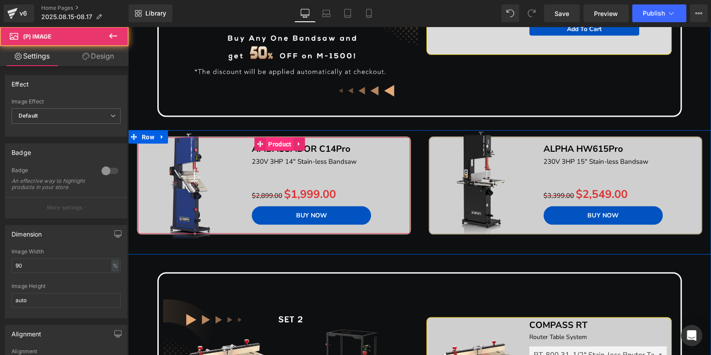
click at [277, 142] on span "Product" at bounding box center [279, 143] width 27 height 13
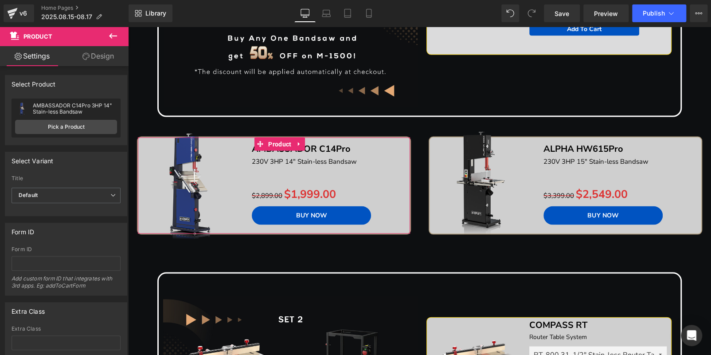
click at [76, 53] on link "Design" at bounding box center [98, 56] width 64 height 20
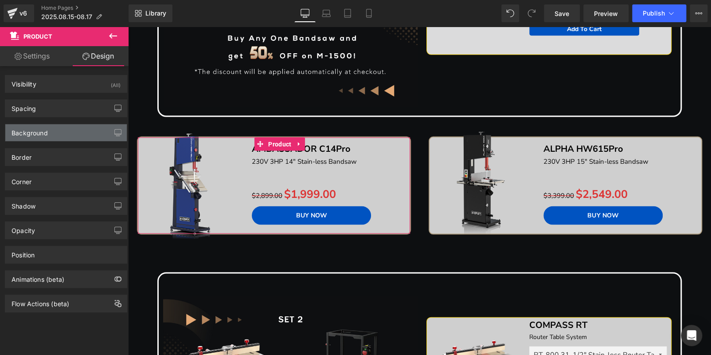
click at [74, 133] on div "Background" at bounding box center [65, 132] width 121 height 17
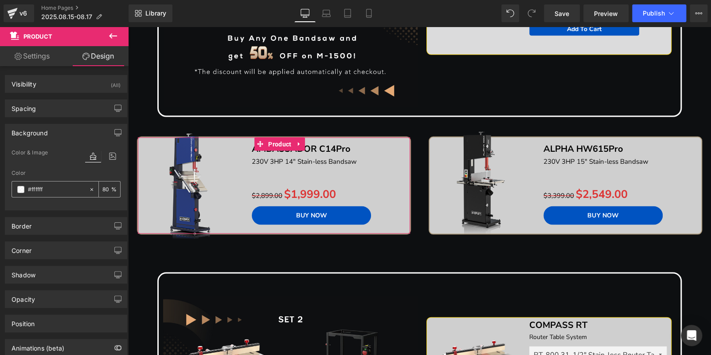
click at [105, 188] on input "number" at bounding box center [106, 189] width 9 height 10
type input "85"
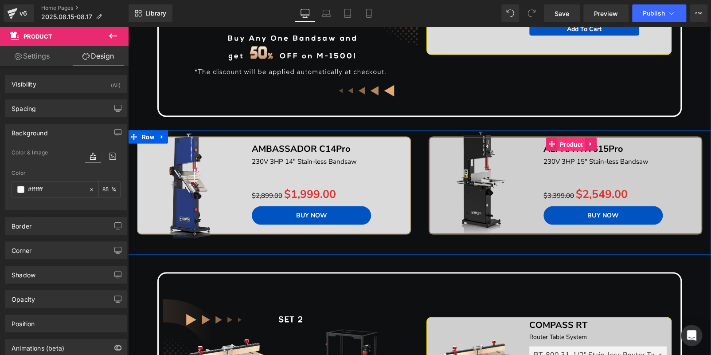
click at [570, 144] on span "Product" at bounding box center [571, 143] width 27 height 13
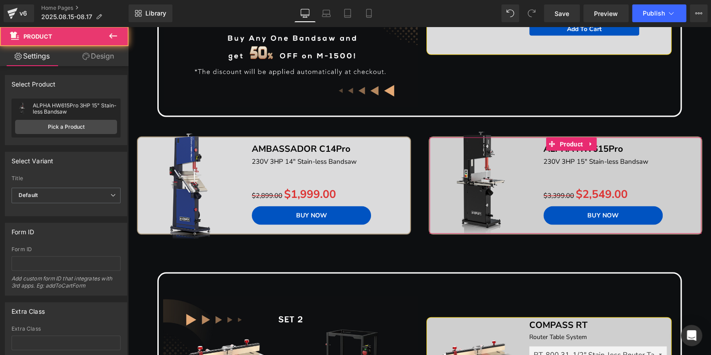
click at [94, 59] on link "Design" at bounding box center [98, 56] width 64 height 20
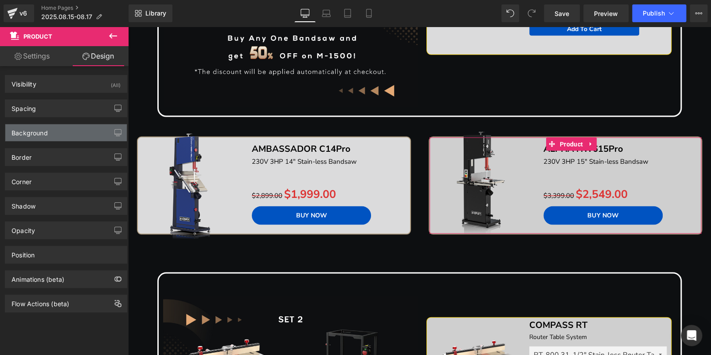
click at [80, 130] on div "Background" at bounding box center [65, 132] width 121 height 17
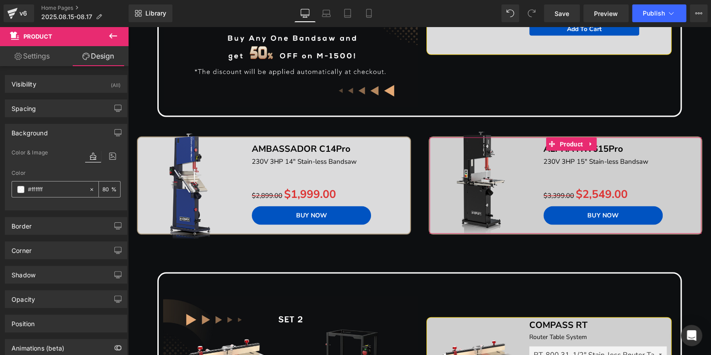
click at [106, 186] on input "number" at bounding box center [106, 189] width 9 height 10
type input "85"
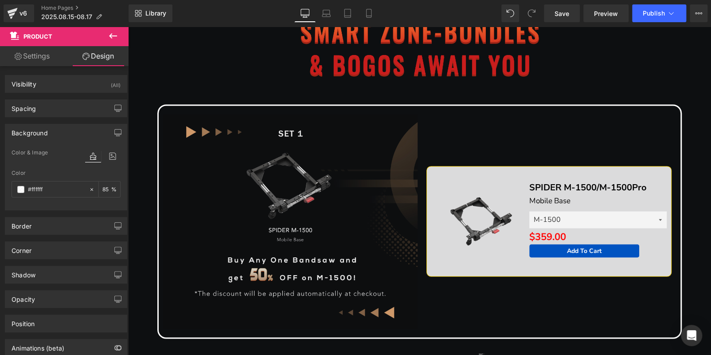
scroll to position [443, 0]
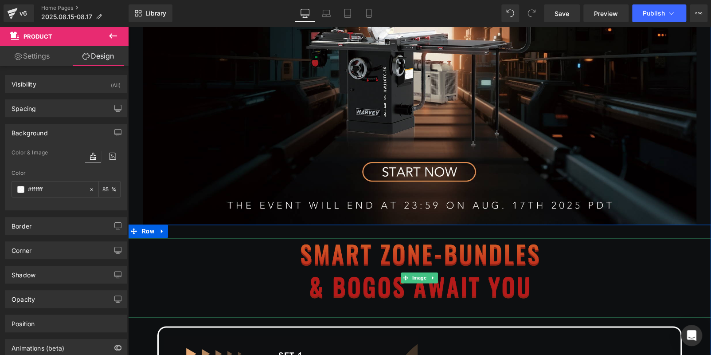
click at [349, 258] on img at bounding box center [420, 277] width 466 height 79
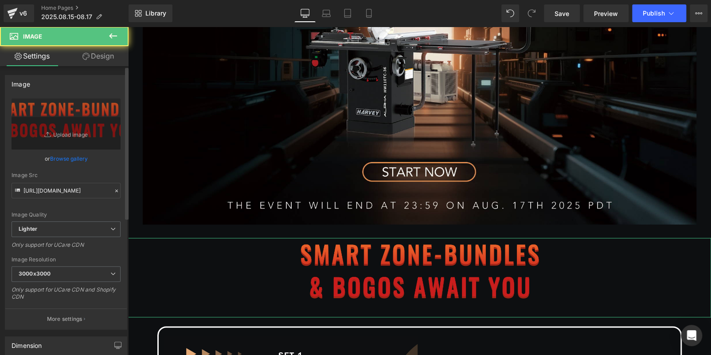
click at [13, 98] on div "Image https://ucarecdn.com/670b5e88-e797-4681-b948-2a899f44b8c0/-/format/auto/-…" at bounding box center [66, 202] width 122 height 254
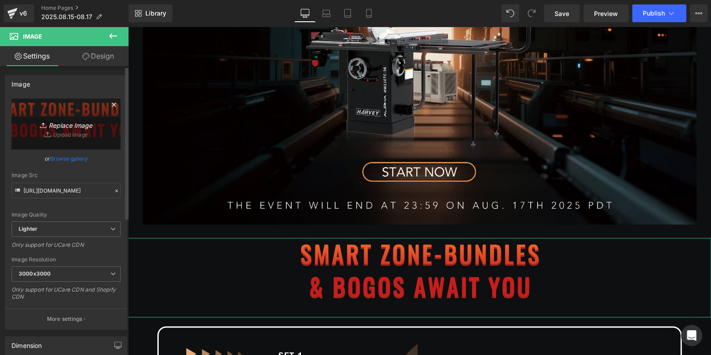
click at [31, 116] on link "Replace Image" at bounding box center [66, 123] width 109 height 51
type input "C:\fakepath\透明标题2.png"
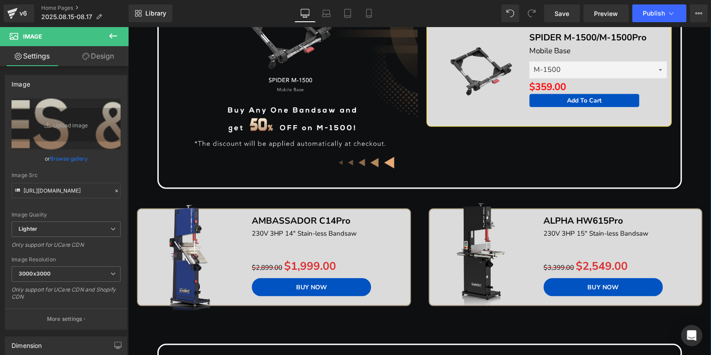
scroll to position [488, 0]
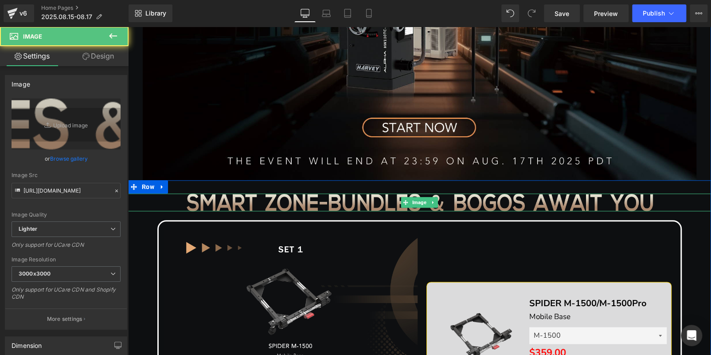
click at [339, 196] on img at bounding box center [420, 201] width 466 height 17
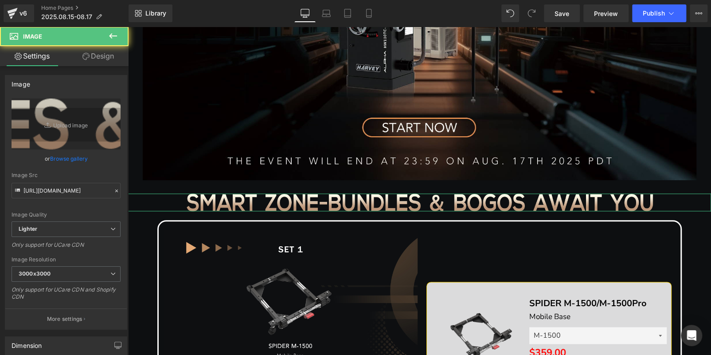
click at [86, 57] on icon at bounding box center [85, 56] width 7 height 7
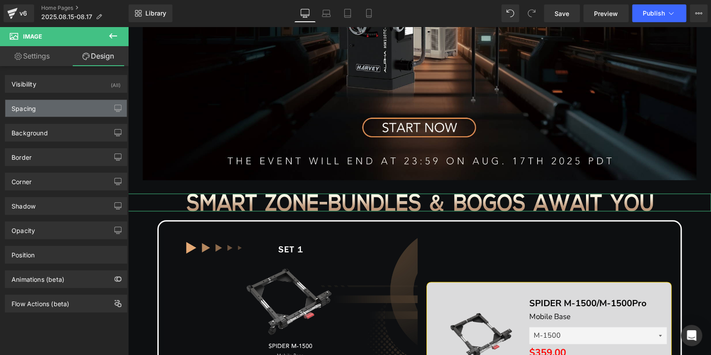
click at [52, 106] on div "Spacing" at bounding box center [65, 108] width 121 height 17
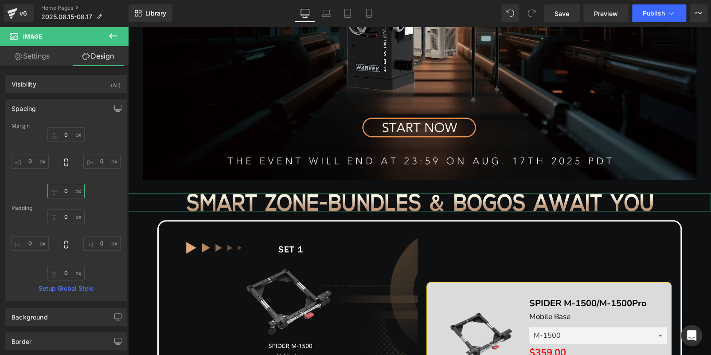
click at [67, 197] on input "text" at bounding box center [65, 191] width 37 height 15
type input "20"
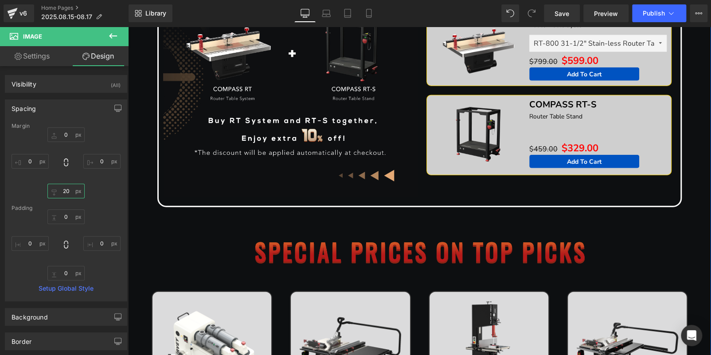
scroll to position [1196, 0]
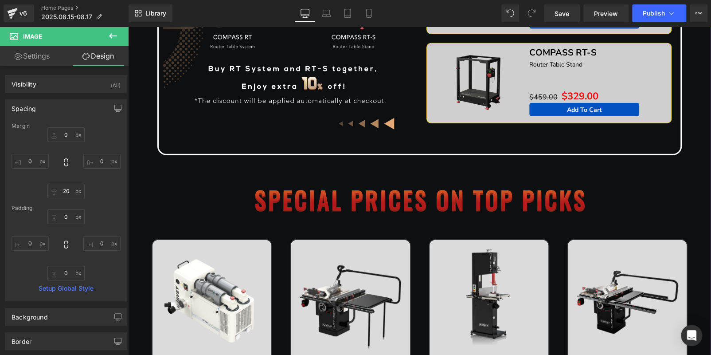
click at [292, 188] on img at bounding box center [420, 190] width 466 height 60
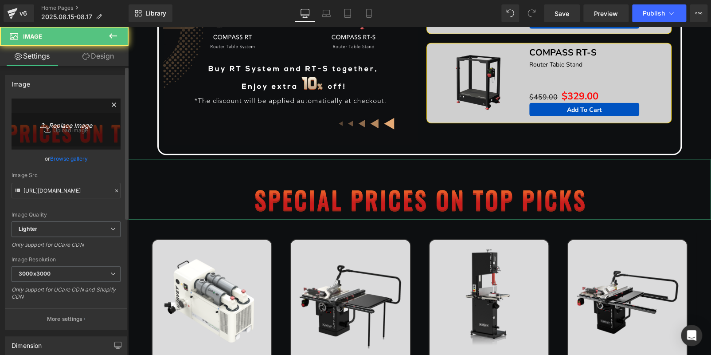
click at [53, 116] on link "Replace Image" at bounding box center [66, 123] width 109 height 51
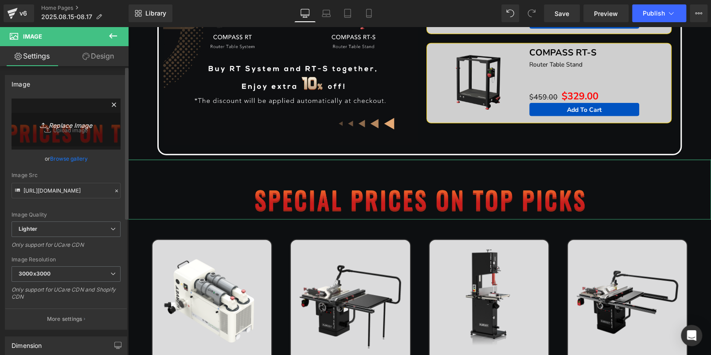
type input "C:\fakepath\透明标题1.png"
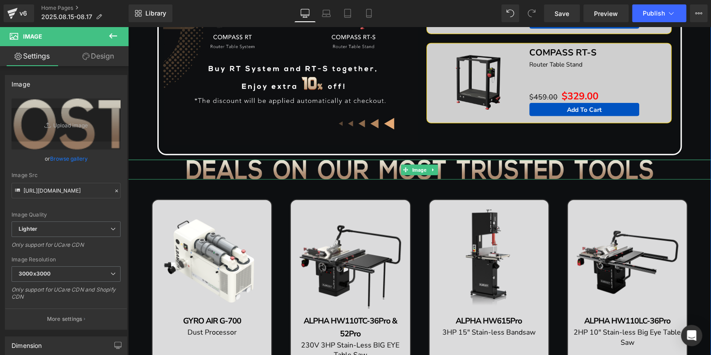
click at [337, 169] on img at bounding box center [420, 170] width 466 height 20
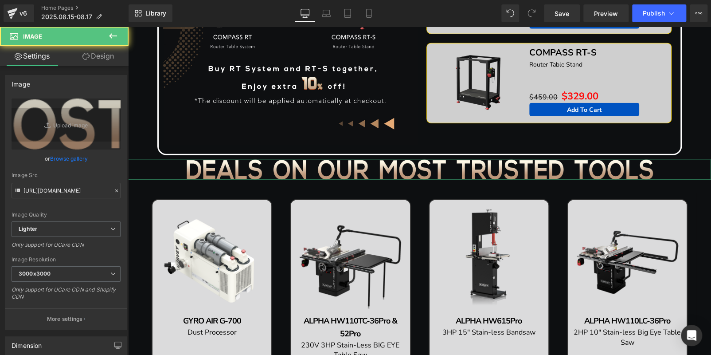
click at [106, 60] on link "Design" at bounding box center [98, 56] width 64 height 20
click at [0, 0] on div "Spacing" at bounding box center [0, 0] width 0 height 0
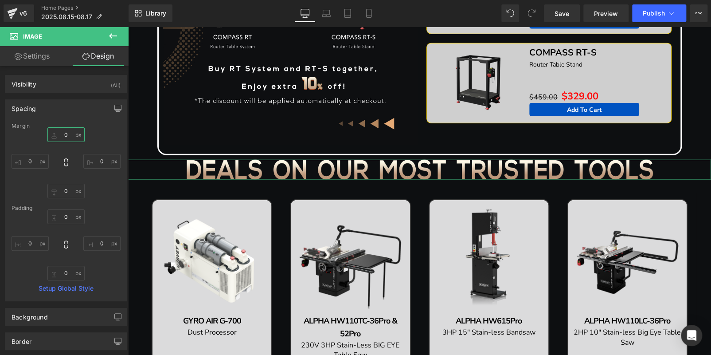
click at [63, 137] on input "text" at bounding box center [65, 134] width 37 height 15
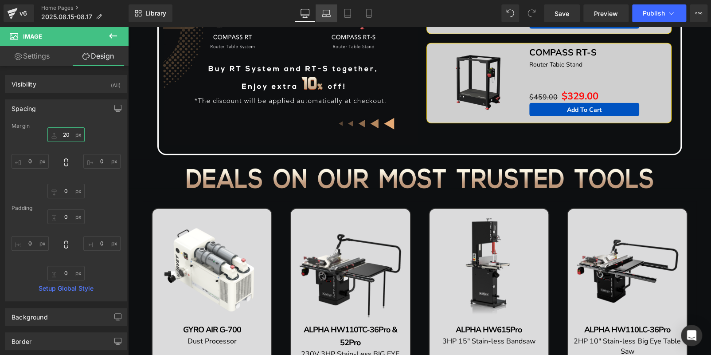
type input "20"
click at [321, 21] on link "Laptop" at bounding box center [326, 13] width 21 height 18
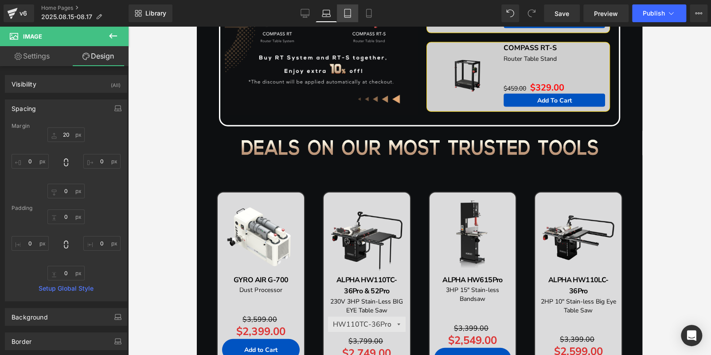
click at [347, 17] on icon at bounding box center [347, 13] width 9 height 9
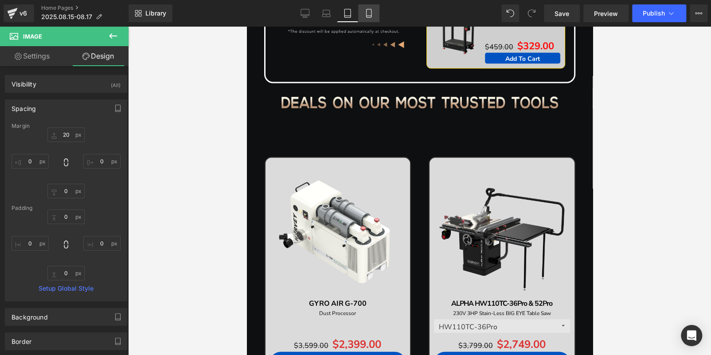
click at [371, 15] on icon at bounding box center [368, 13] width 5 height 8
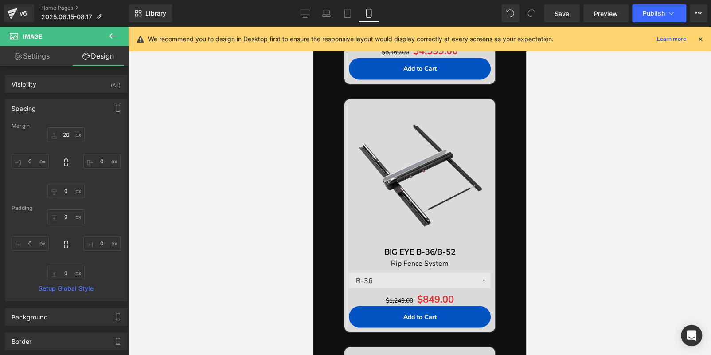
scroll to position [2550, 0]
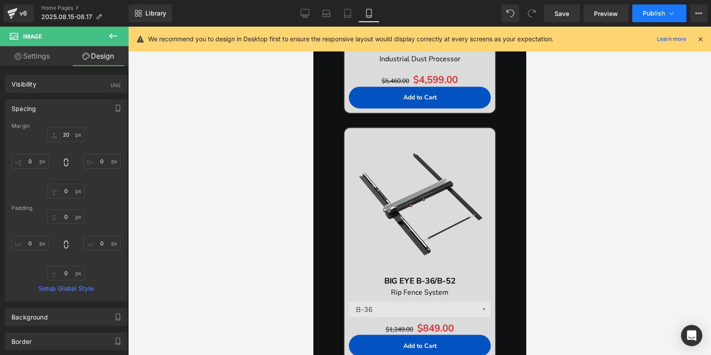
click at [635, 10] on button "Publish" at bounding box center [659, 13] width 54 height 18
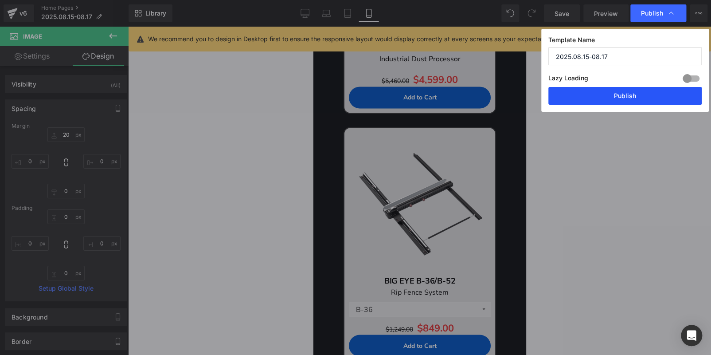
click at [630, 97] on button "Publish" at bounding box center [624, 96] width 153 height 18
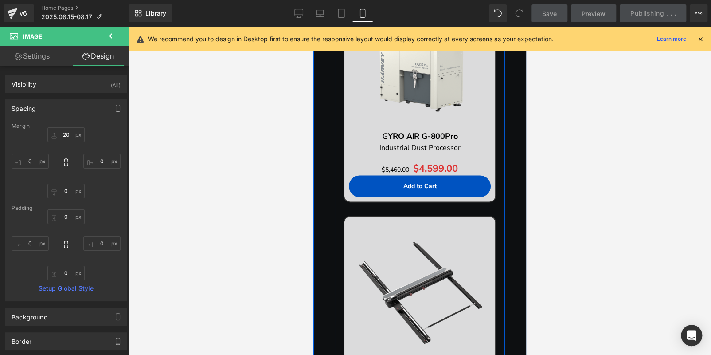
scroll to position [2240, 0]
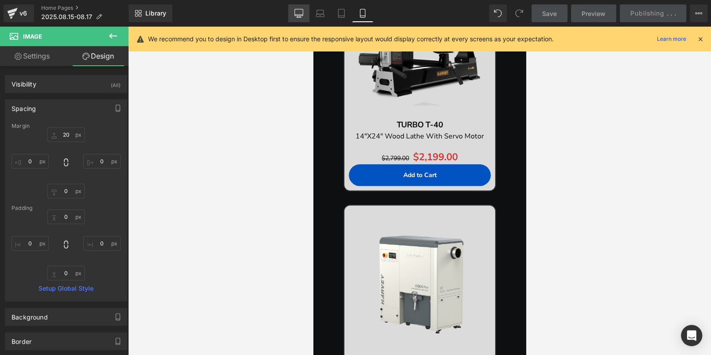
click at [295, 9] on icon at bounding box center [298, 12] width 8 height 7
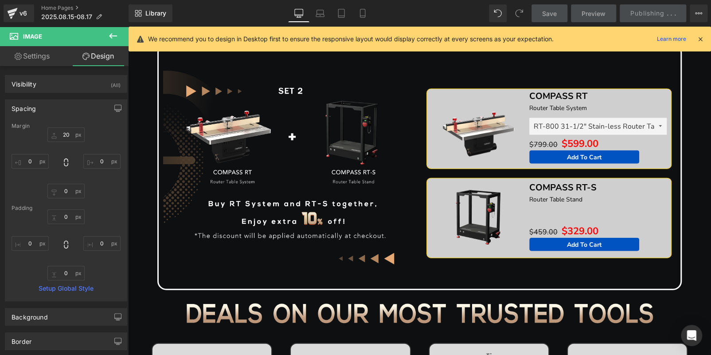
scroll to position [1228, 0]
